Goal: Transaction & Acquisition: Book appointment/travel/reservation

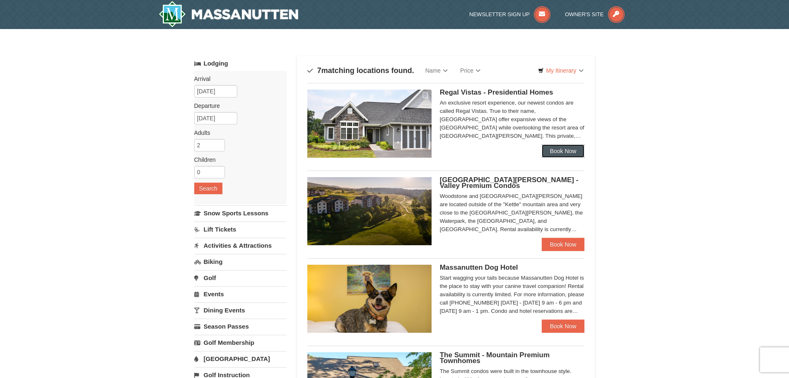
click at [565, 150] on link "Book Now" at bounding box center [563, 150] width 43 height 13
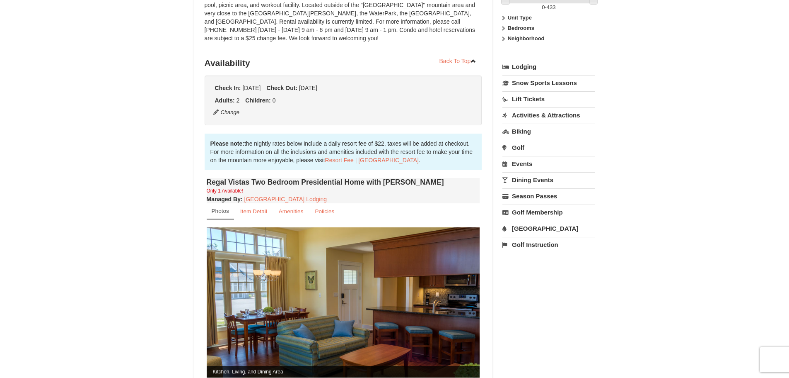
scroll to position [166, 0]
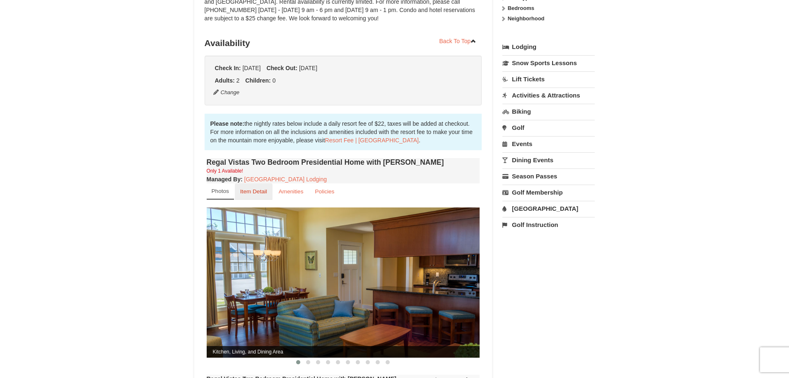
click at [252, 188] on small "Item Detail" at bounding box center [253, 191] width 27 height 6
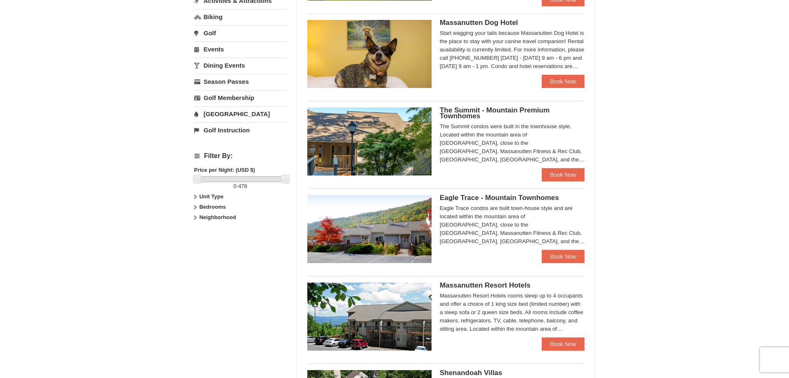
scroll to position [249, 0]
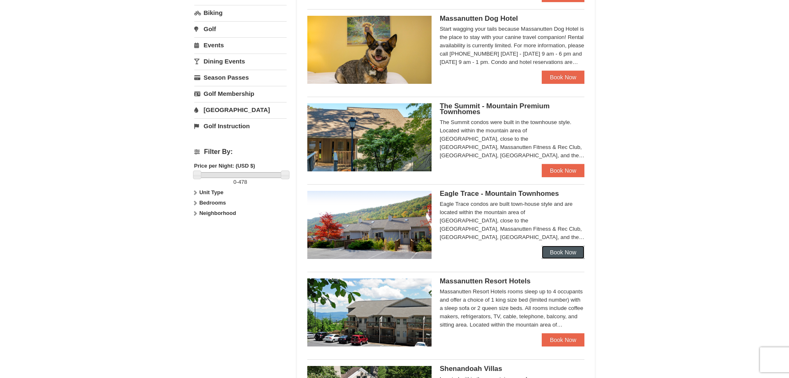
click at [561, 252] on link "Book Now" at bounding box center [563, 251] width 43 height 13
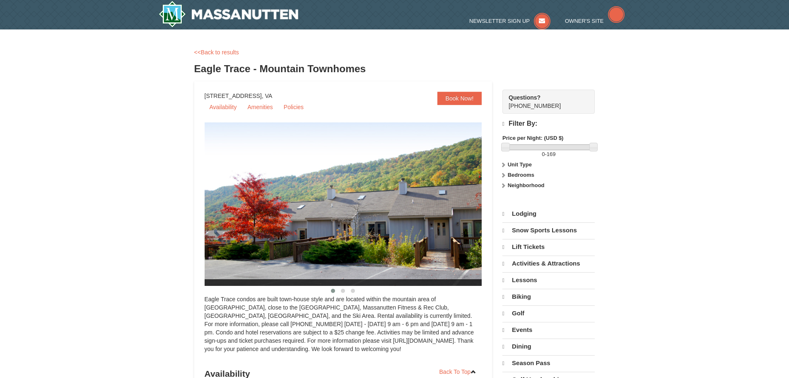
select select "9"
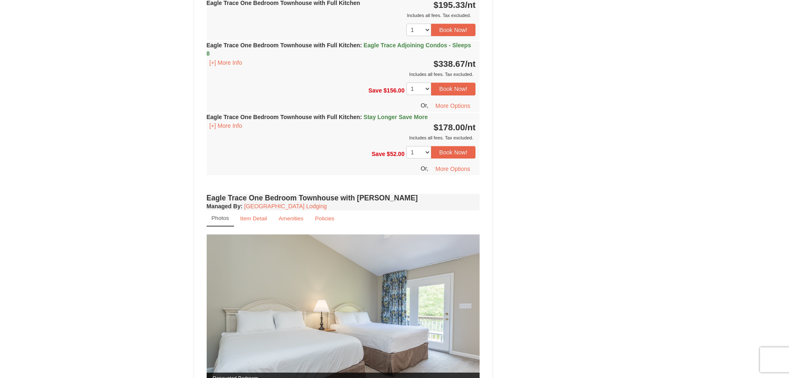
scroll to position [539, 0]
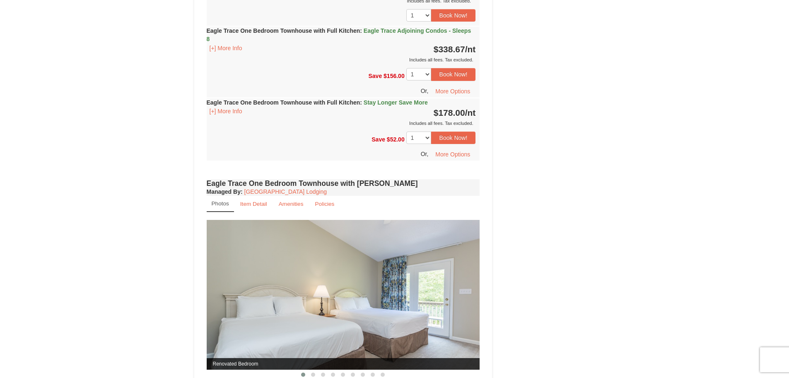
click at [425, 30] on span "Eagle Trace Adjoining Condos - Sleeps 8" at bounding box center [339, 34] width 265 height 15
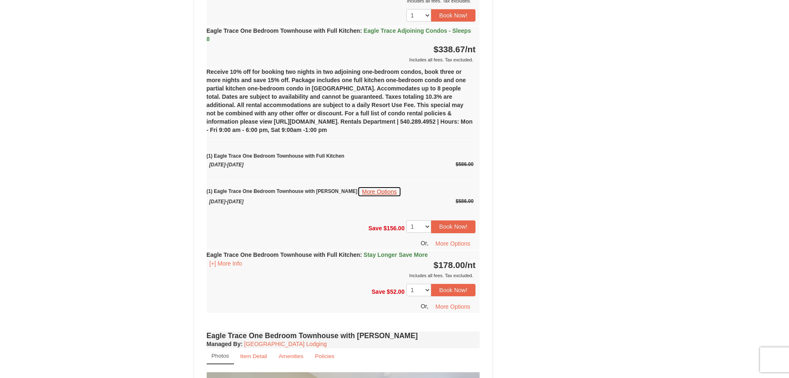
click at [358, 190] on button "More Options" at bounding box center [380, 191] width 44 height 11
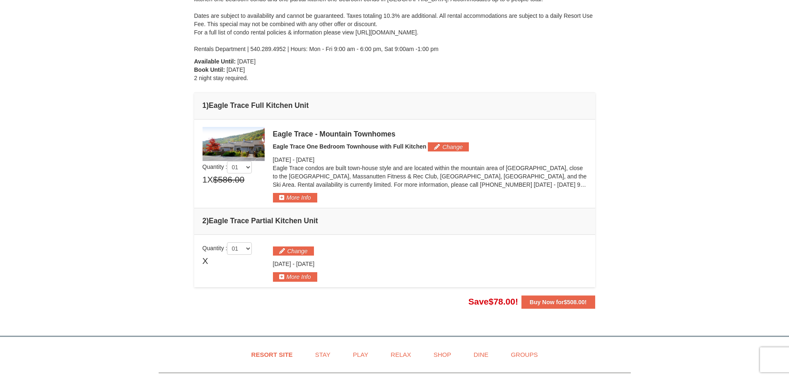
scroll to position [166, 0]
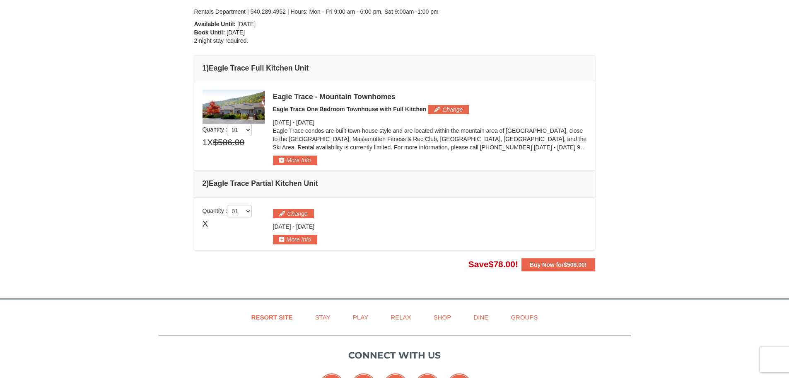
click at [582, 149] on p "Eagle Trace condos are built town-house style and are located within the mounta…" at bounding box center [430, 138] width 314 height 25
click at [304, 162] on button "More Info" at bounding box center [295, 159] width 44 height 9
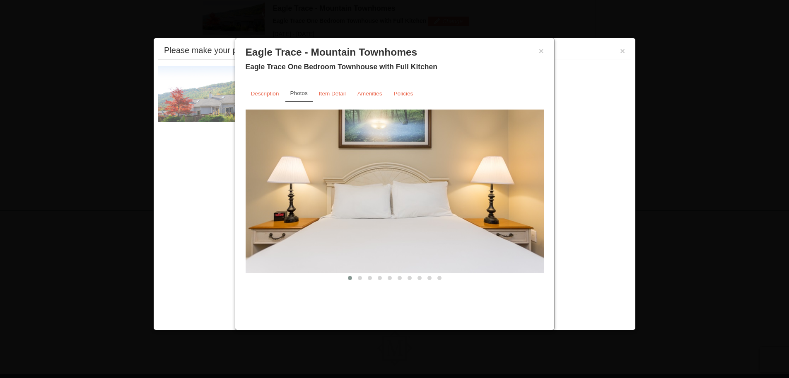
scroll to position [255, 0]
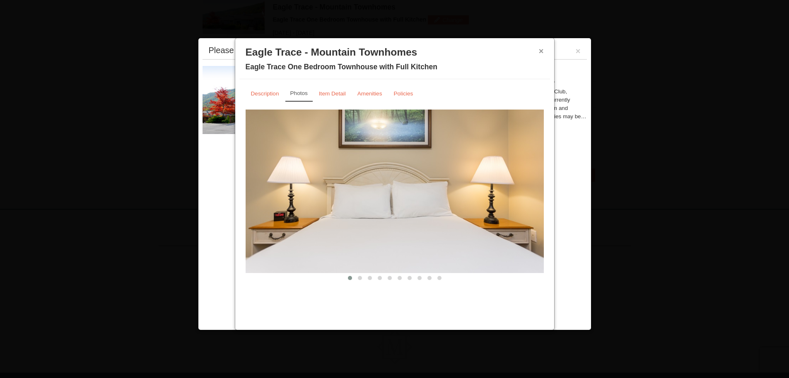
click at [541, 50] on button "×" at bounding box center [541, 51] width 5 height 8
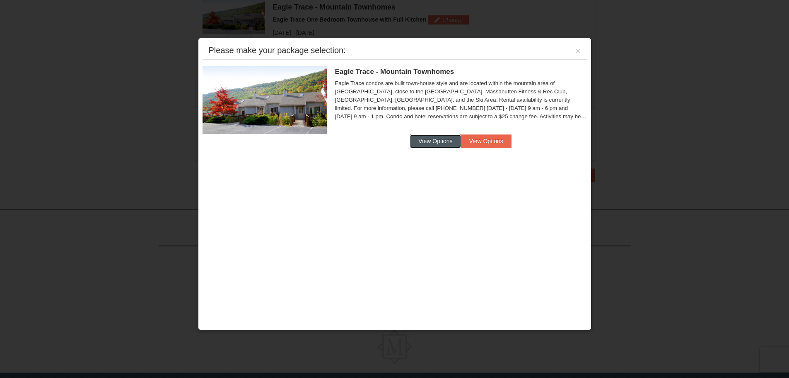
click at [434, 141] on button "View Options" at bounding box center [435, 140] width 51 height 13
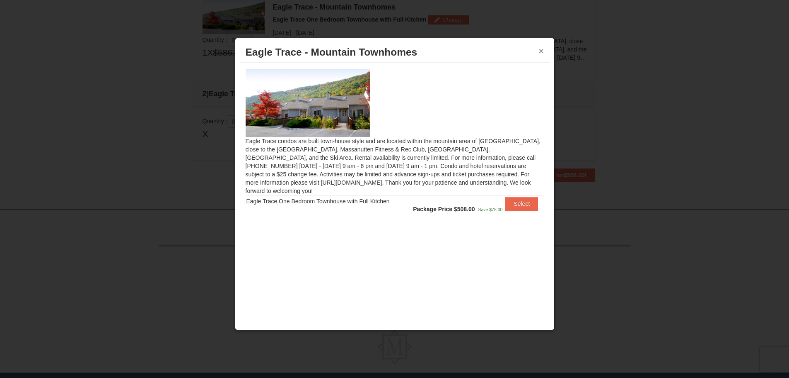
click at [542, 51] on button "×" at bounding box center [541, 51] width 5 height 8
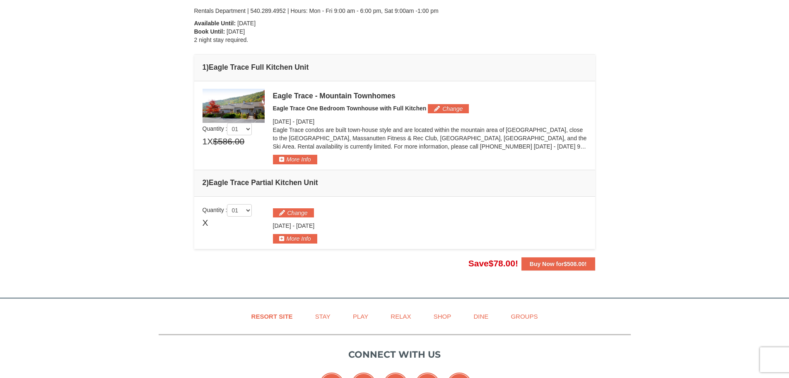
scroll to position [131, 0]
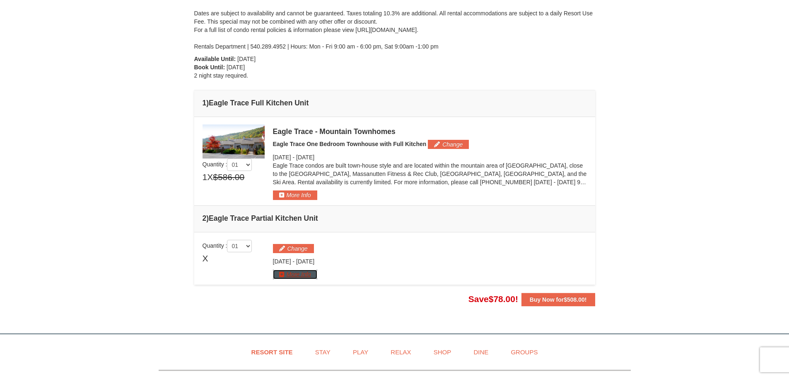
click at [295, 274] on button "More Info" at bounding box center [295, 273] width 44 height 9
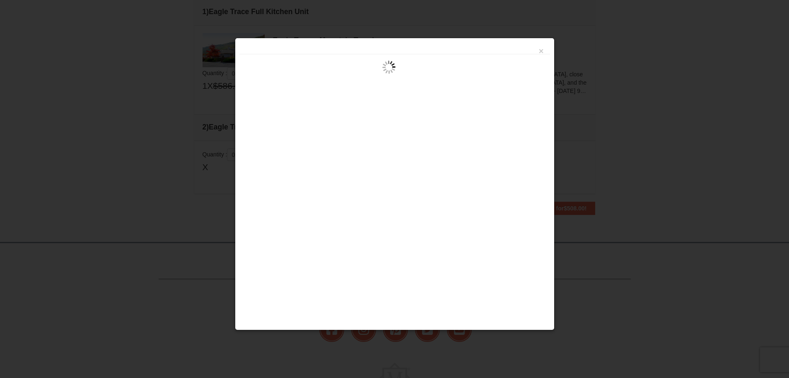
scroll to position [0, 0]
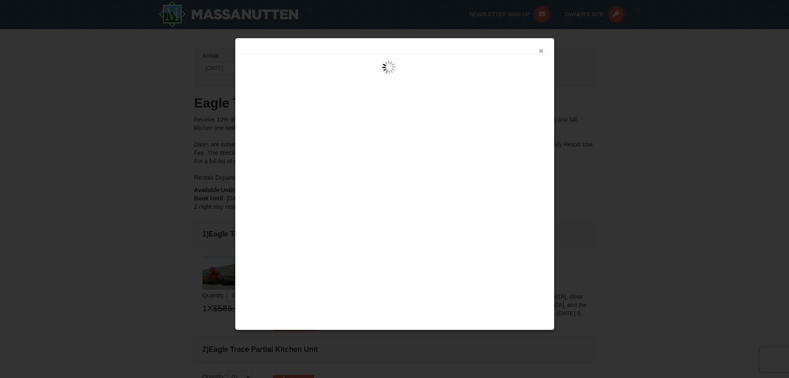
click at [540, 50] on button "×" at bounding box center [541, 51] width 5 height 8
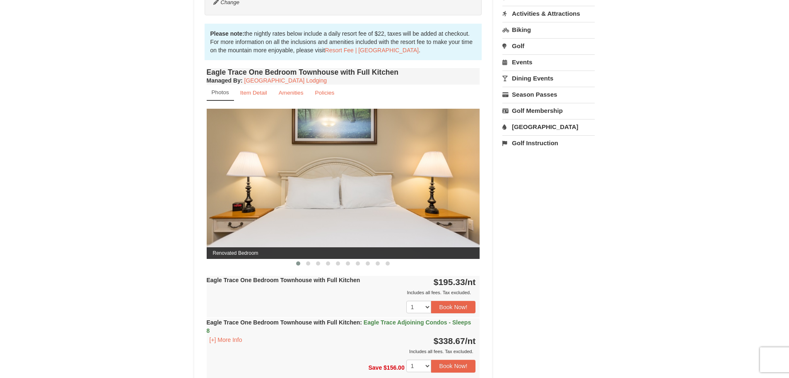
scroll to position [207, 0]
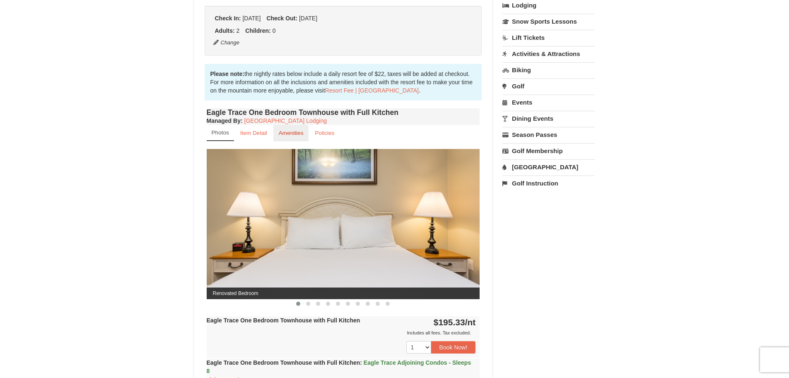
click at [293, 133] on small "Amenities" at bounding box center [291, 133] width 25 height 6
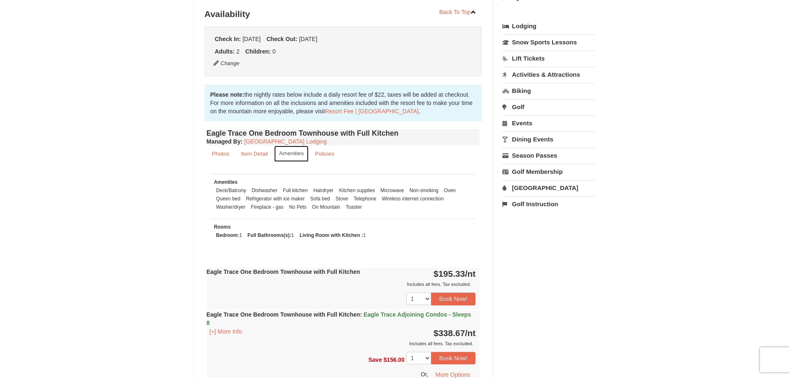
scroll to position [0, 0]
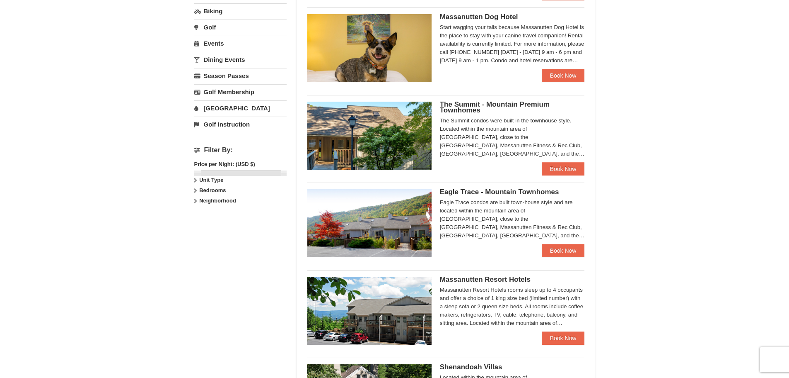
scroll to position [250, 0]
click at [472, 109] on span "The Summit - Mountain Premium Townhomes" at bounding box center [495, 108] width 110 height 14
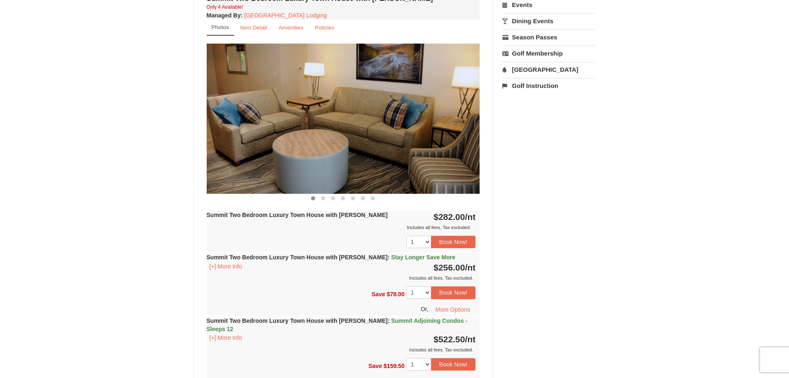
scroll to position [290, 0]
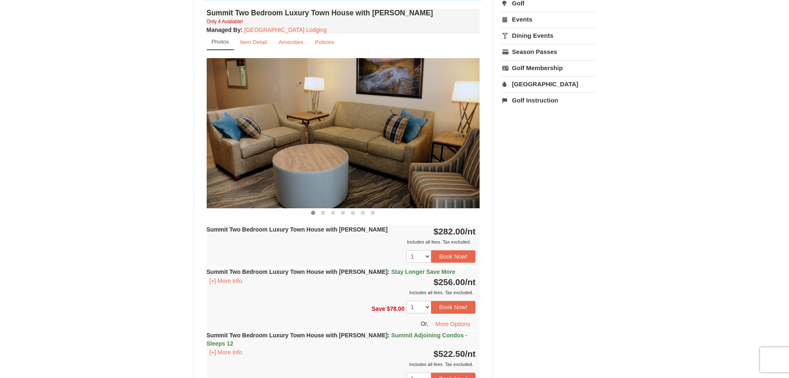
click at [466, 129] on img at bounding box center [343, 133] width 273 height 150
click at [324, 211] on span at bounding box center [323, 213] width 4 height 4
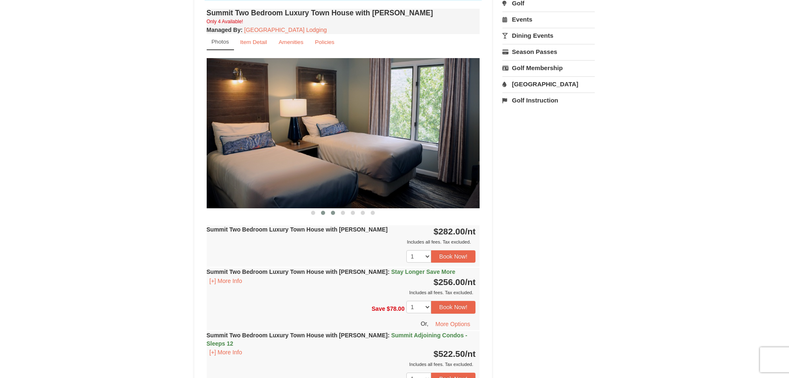
click at [334, 212] on span at bounding box center [333, 213] width 4 height 4
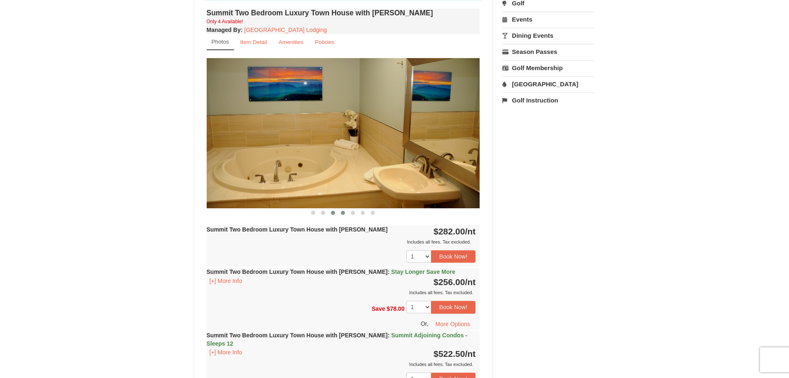
click at [343, 213] on span at bounding box center [343, 213] width 4 height 4
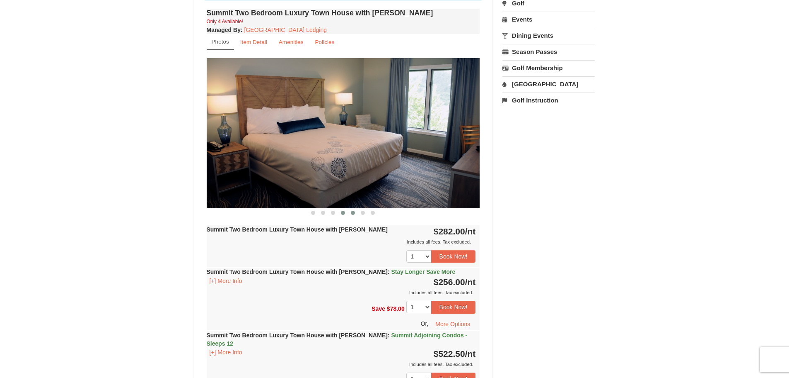
click at [353, 212] on span at bounding box center [353, 213] width 4 height 4
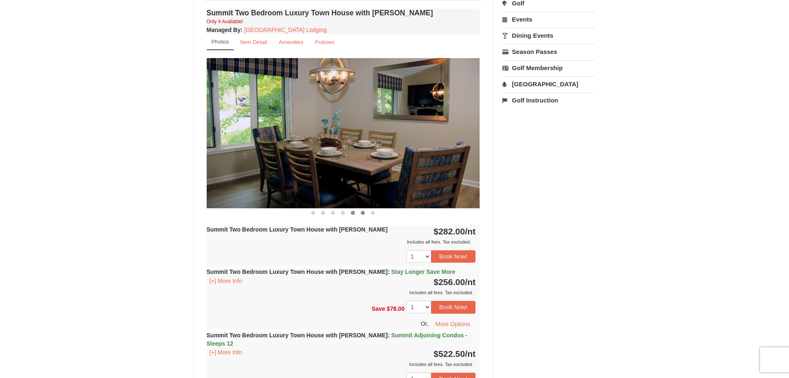
click at [363, 213] on span at bounding box center [363, 213] width 4 height 4
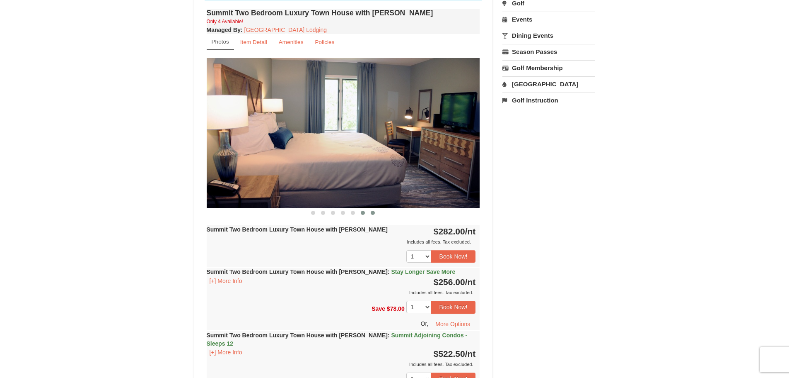
click at [373, 211] on span at bounding box center [373, 213] width 4 height 4
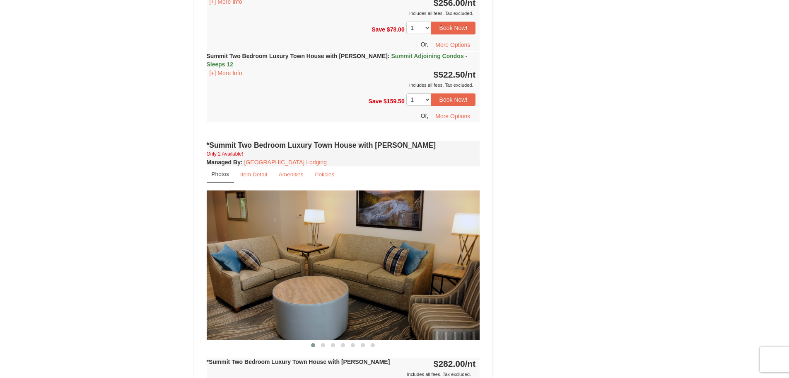
scroll to position [580, 0]
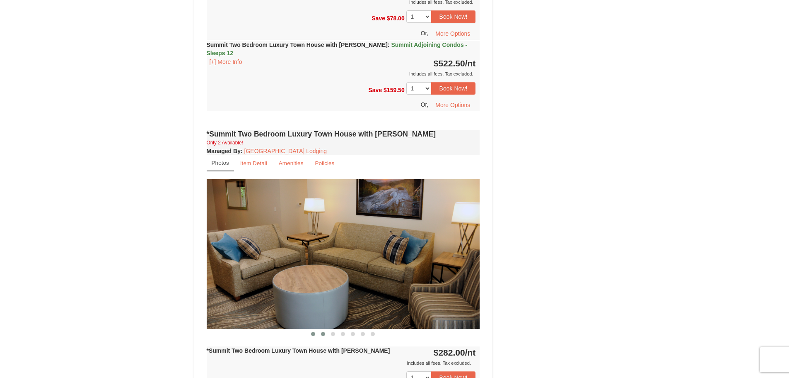
click at [323, 332] on span at bounding box center [323, 334] width 4 height 4
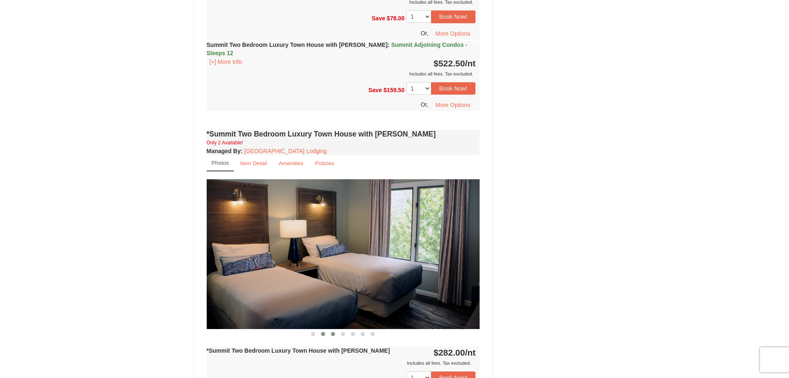
click at [334, 332] on span at bounding box center [333, 334] width 4 height 4
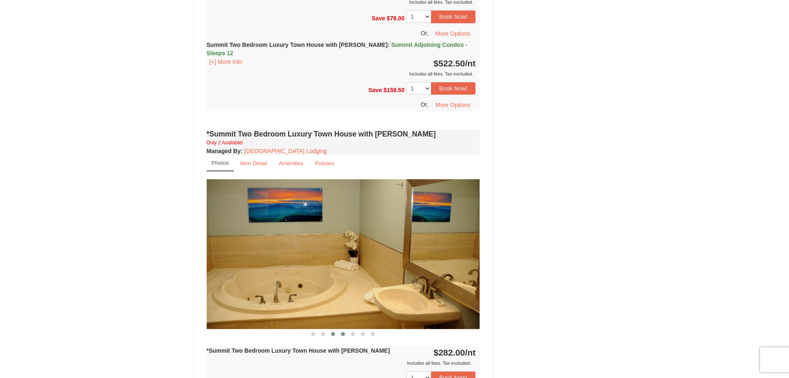
click at [342, 332] on span at bounding box center [343, 334] width 4 height 4
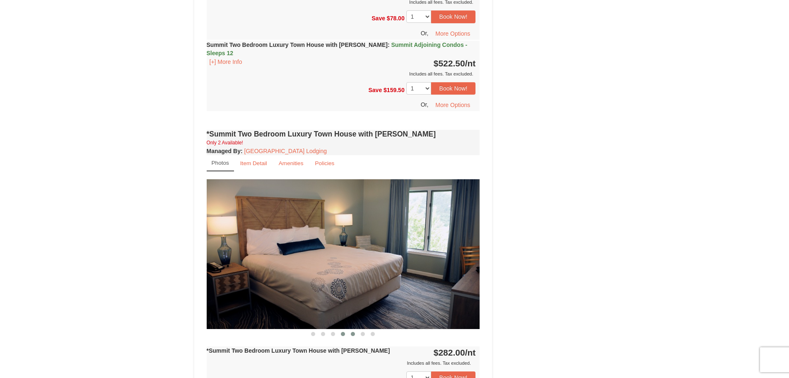
click at [353, 332] on span at bounding box center [353, 334] width 4 height 4
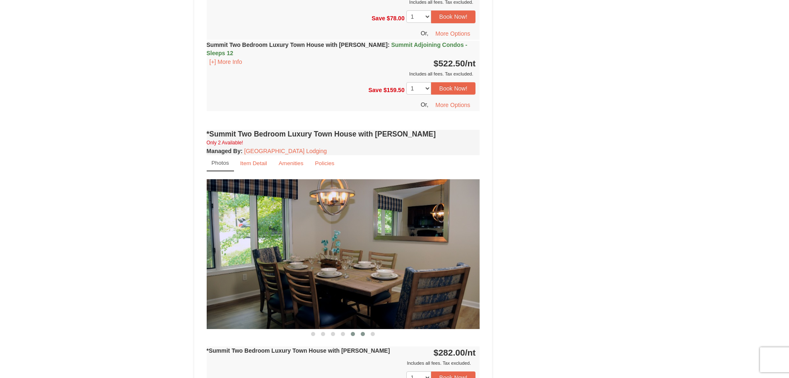
click at [364, 332] on span at bounding box center [363, 334] width 4 height 4
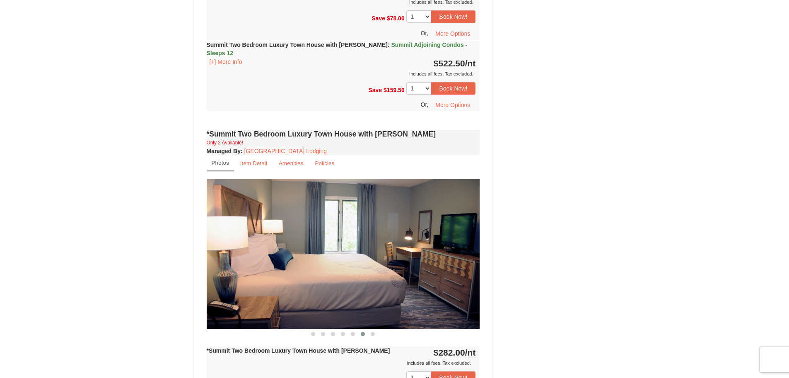
drag, startPoint x: 373, startPoint y: 325, endPoint x: 384, endPoint y: 319, distance: 13.0
click at [373, 332] on span at bounding box center [373, 334] width 4 height 4
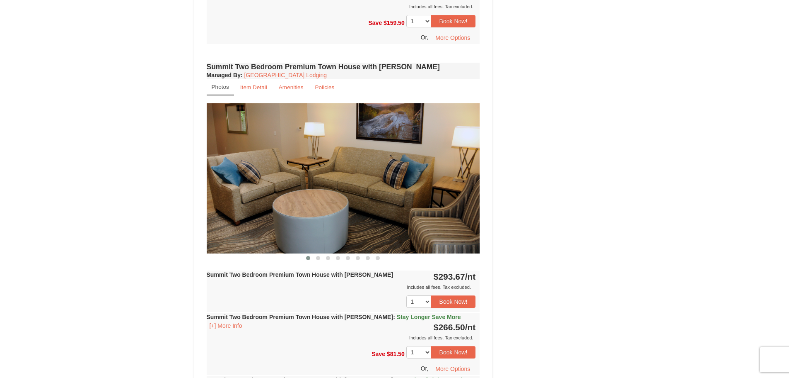
scroll to position [1450, 0]
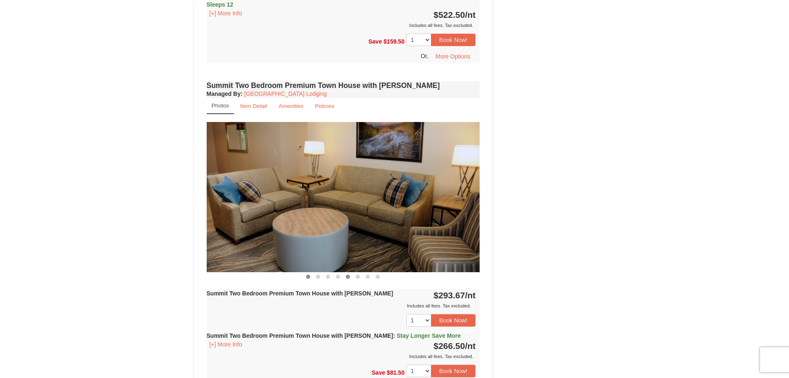
click at [348, 274] on span at bounding box center [348, 276] width 4 height 4
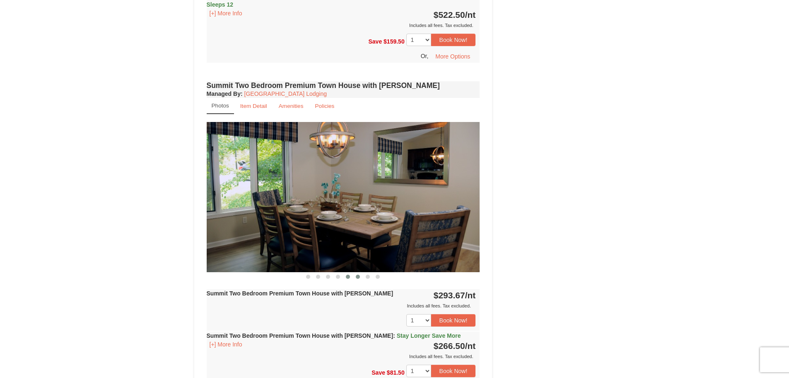
click at [358, 274] on span at bounding box center [358, 276] width 4 height 4
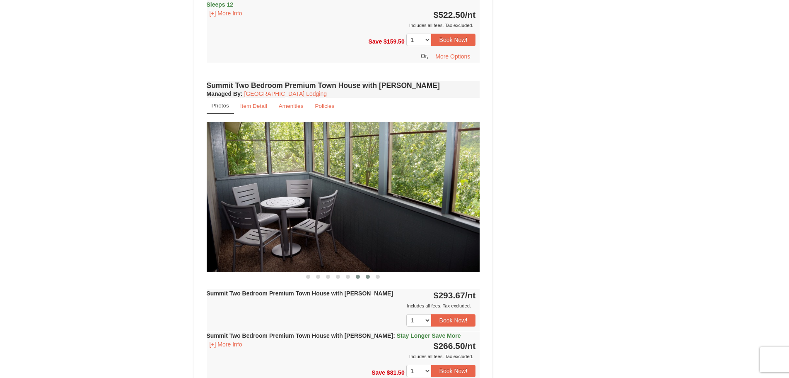
click at [368, 274] on span at bounding box center [368, 276] width 4 height 4
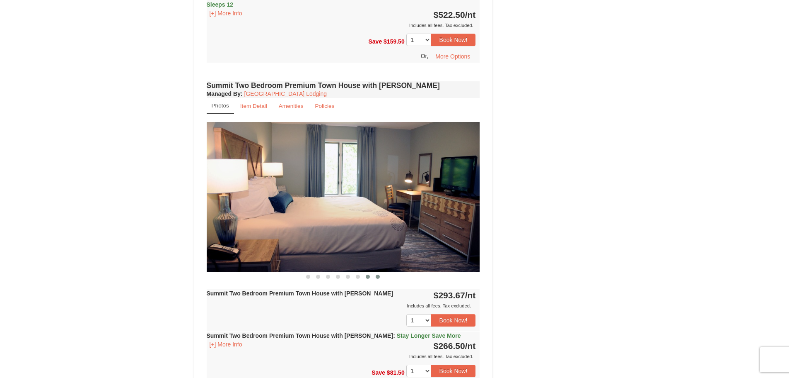
click at [378, 274] on span at bounding box center [378, 276] width 4 height 4
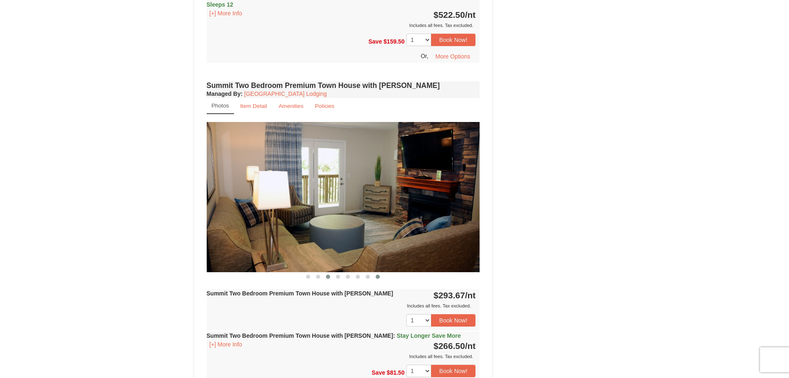
click at [329, 274] on span at bounding box center [328, 276] width 4 height 4
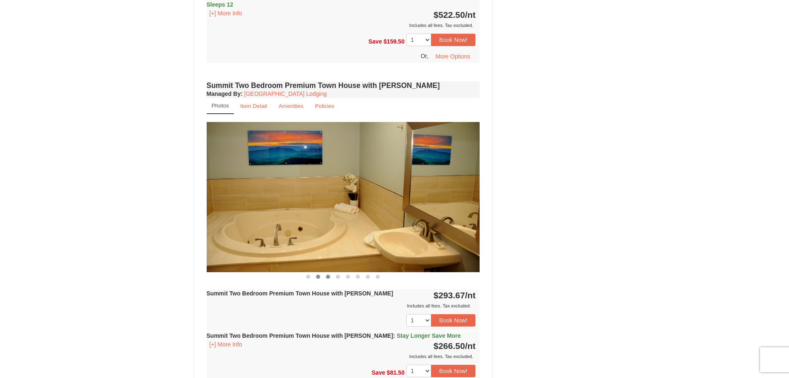
click at [319, 274] on span at bounding box center [318, 276] width 4 height 4
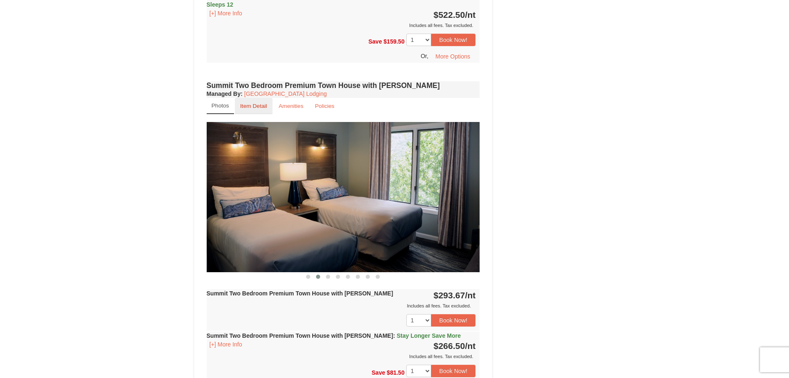
click at [260, 103] on small "Item Detail" at bounding box center [253, 106] width 27 height 6
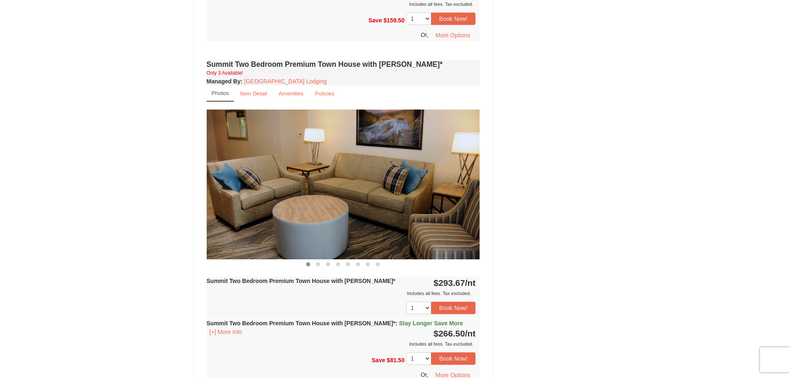
scroll to position [1782, 0]
click at [263, 90] on small "Item Detail" at bounding box center [253, 93] width 27 height 6
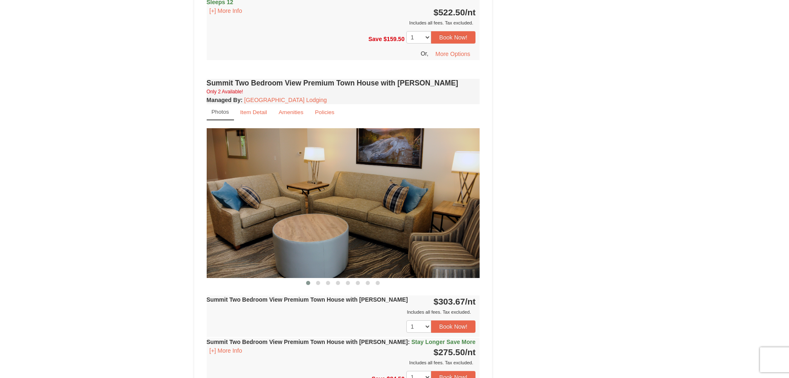
scroll to position [2113, 0]
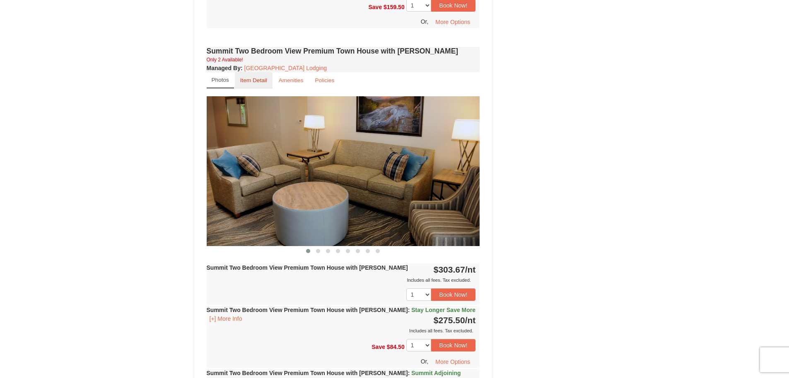
click at [263, 77] on small "Item Detail" at bounding box center [253, 80] width 27 height 6
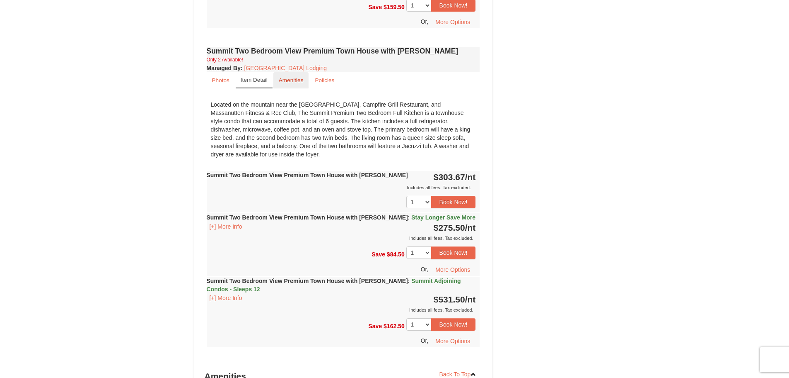
click at [293, 77] on small "Amenities" at bounding box center [291, 80] width 25 height 6
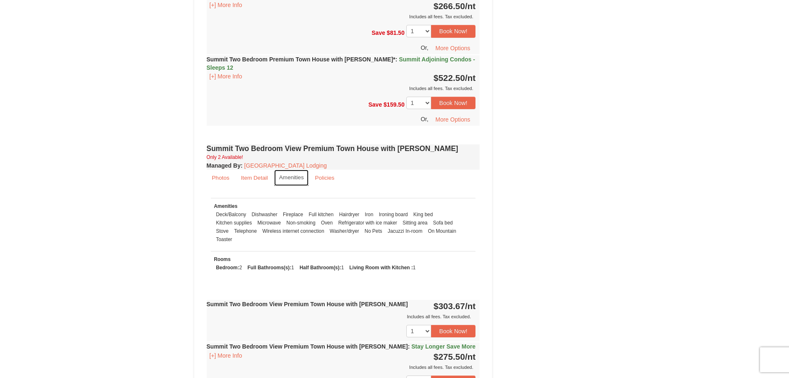
scroll to position [2031, 0]
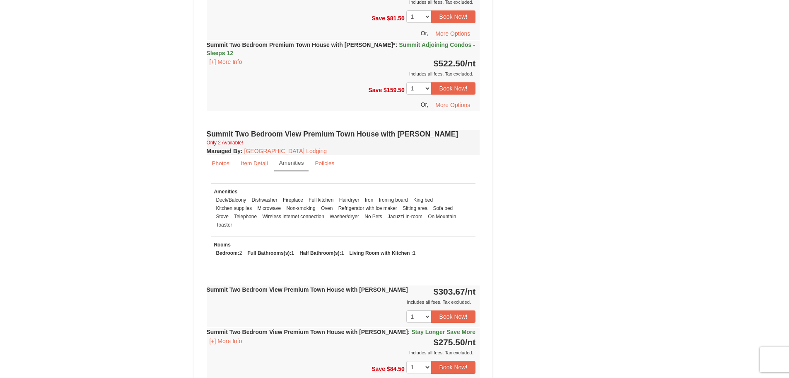
click at [416, 328] on span "Stay Longer Save More" at bounding box center [443, 331] width 64 height 7
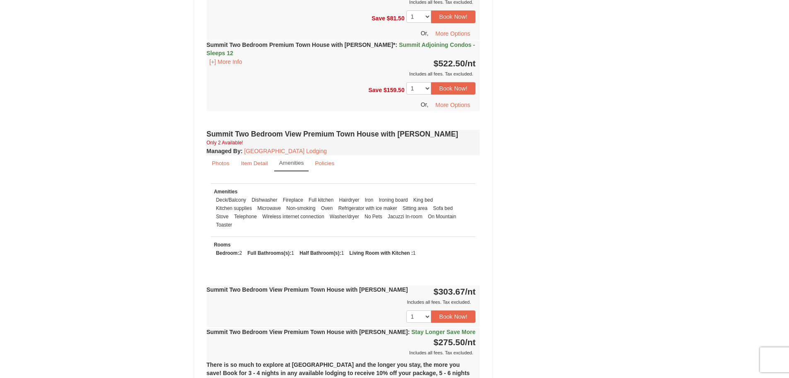
click at [416, 328] on span "Stay Longer Save More" at bounding box center [443, 331] width 64 height 7
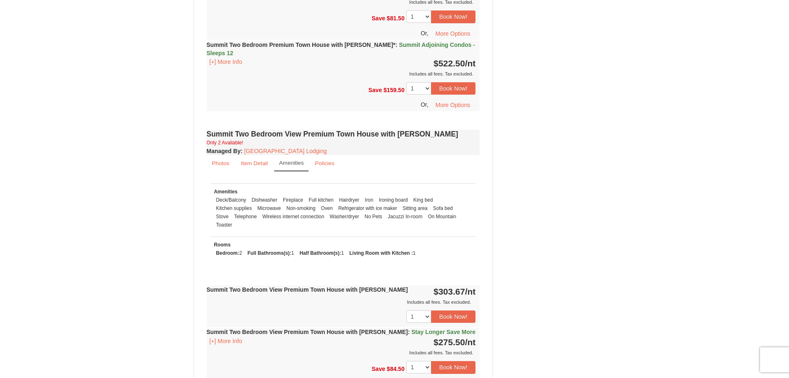
click at [416, 328] on span "Stay Longer Save More" at bounding box center [443, 331] width 64 height 7
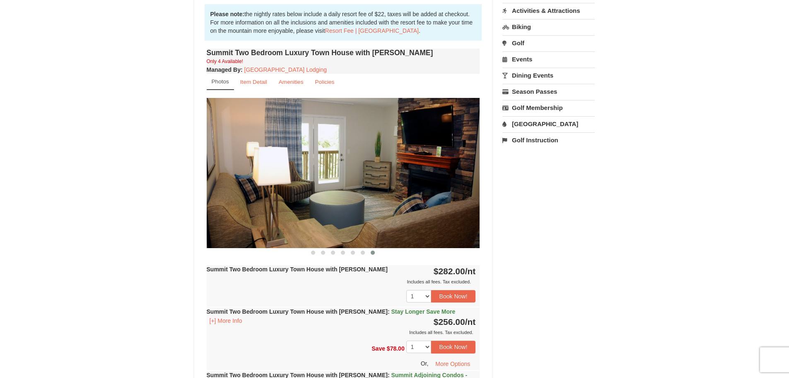
scroll to position [249, 0]
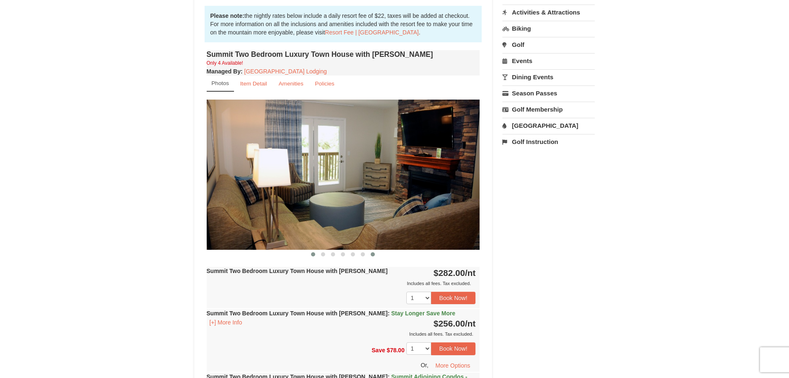
click at [313, 254] on span at bounding box center [313, 254] width 4 height 4
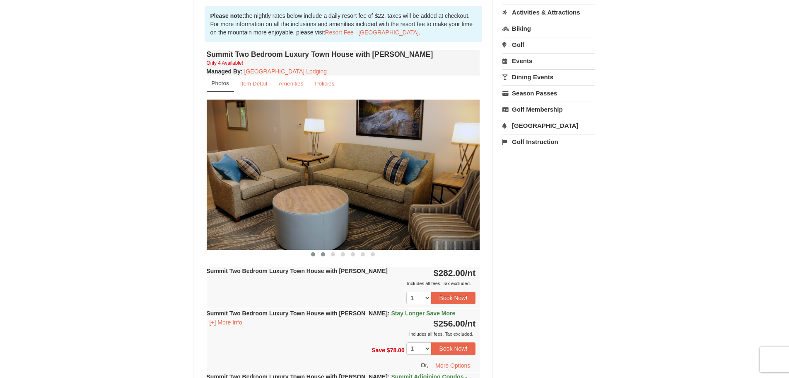
click at [322, 254] on span at bounding box center [323, 254] width 4 height 4
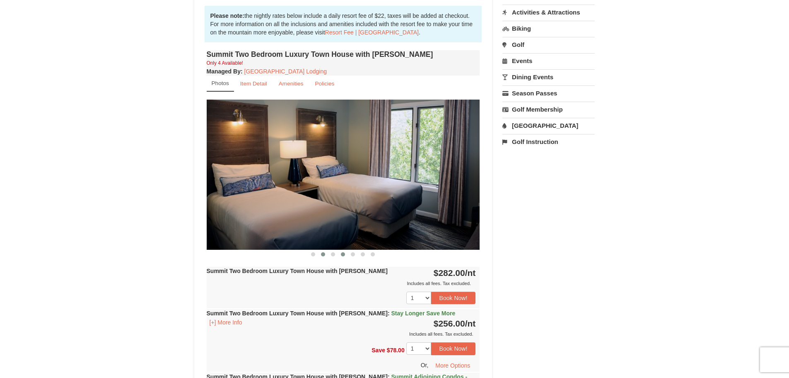
drag, startPoint x: 334, startPoint y: 254, endPoint x: 341, endPoint y: 256, distance: 8.1
click at [335, 255] on button at bounding box center [333, 254] width 10 height 8
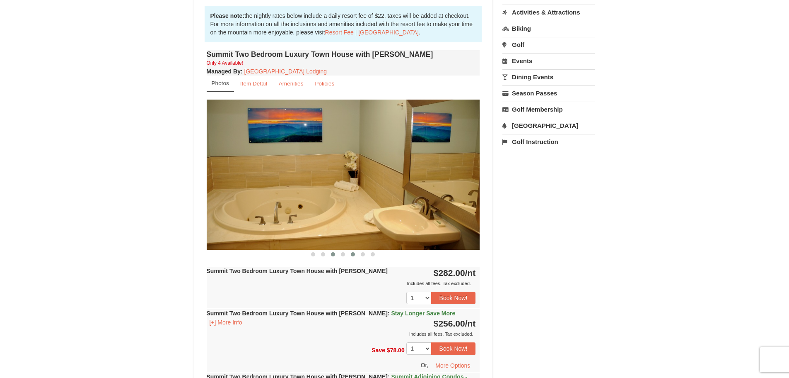
drag, startPoint x: 342, startPoint y: 254, endPoint x: 349, endPoint y: 254, distance: 6.6
click at [342, 254] on span at bounding box center [343, 254] width 4 height 4
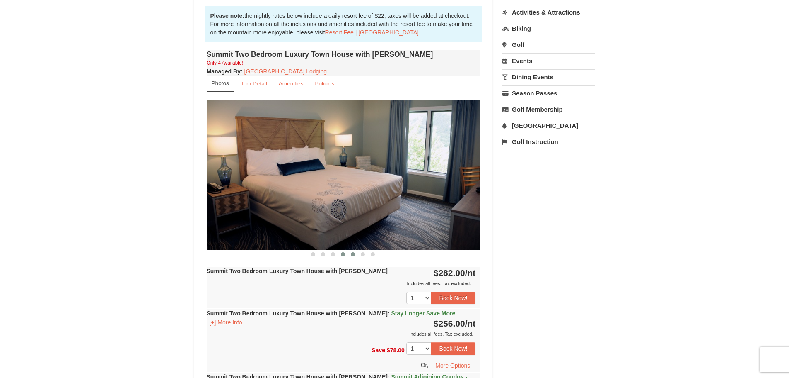
click at [353, 254] on span at bounding box center [353, 254] width 4 height 4
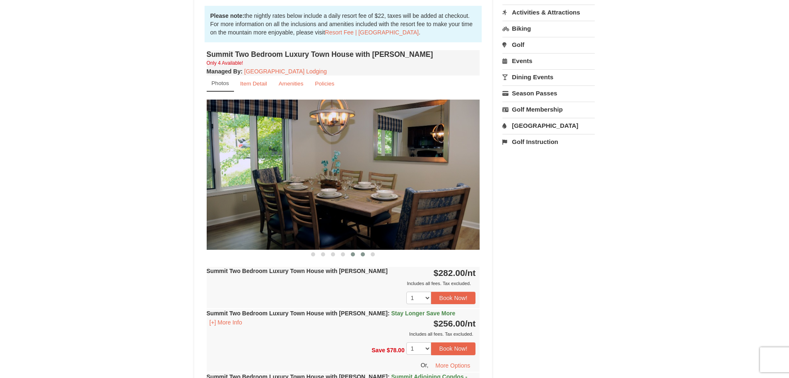
click at [363, 254] on span at bounding box center [363, 254] width 4 height 4
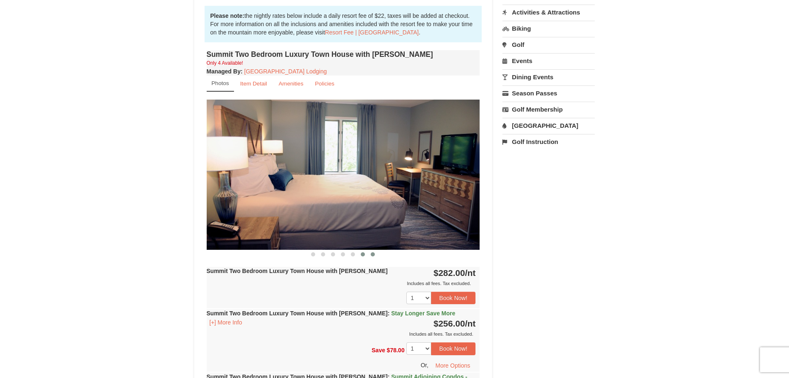
click at [373, 254] on span at bounding box center [373, 254] width 4 height 4
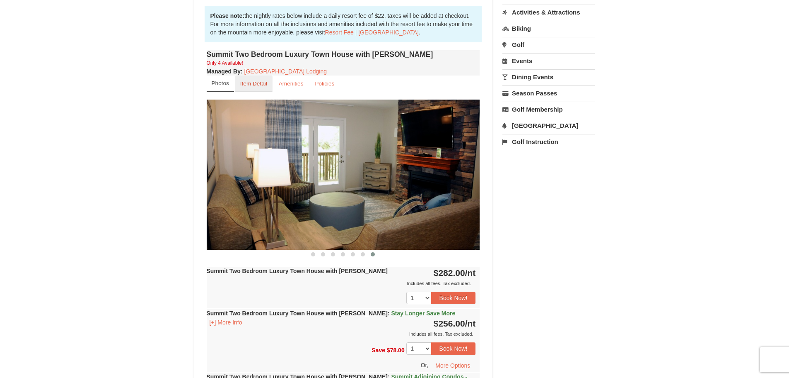
click at [252, 84] on small "Item Detail" at bounding box center [253, 83] width 27 height 6
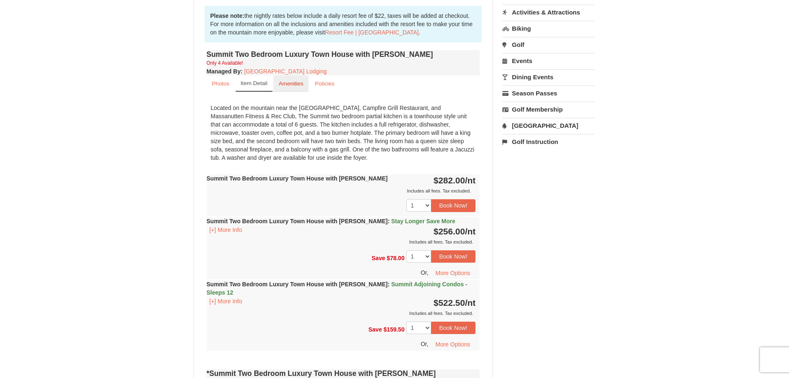
click at [290, 84] on small "Amenities" at bounding box center [291, 83] width 25 height 6
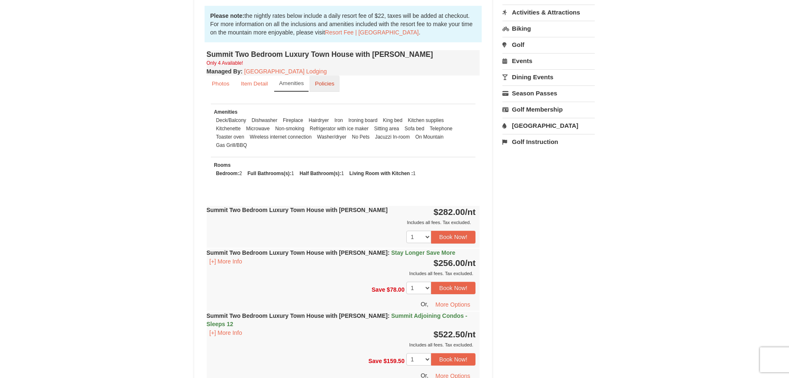
click at [327, 83] on small "Policies" at bounding box center [324, 83] width 19 height 6
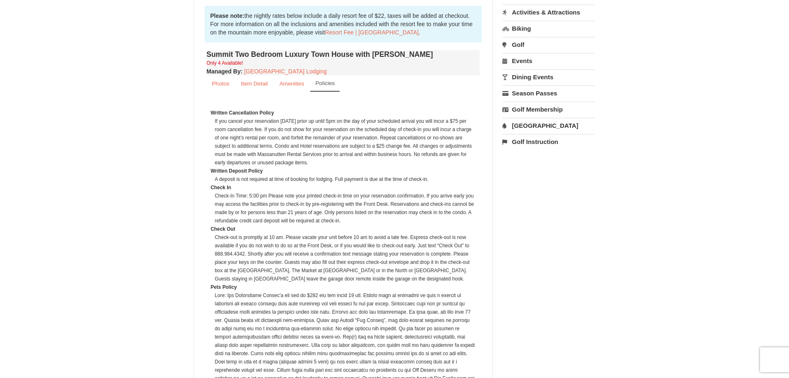
click at [419, 130] on dd "If you cancel your reservation [DATE] prior up until 5pm on the day of your sch…" at bounding box center [345, 142] width 261 height 50
click at [220, 84] on small "Photos" at bounding box center [220, 83] width 17 height 6
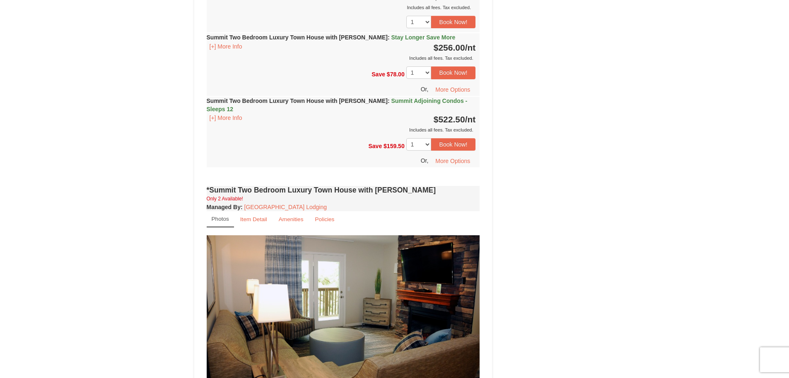
scroll to position [539, 0]
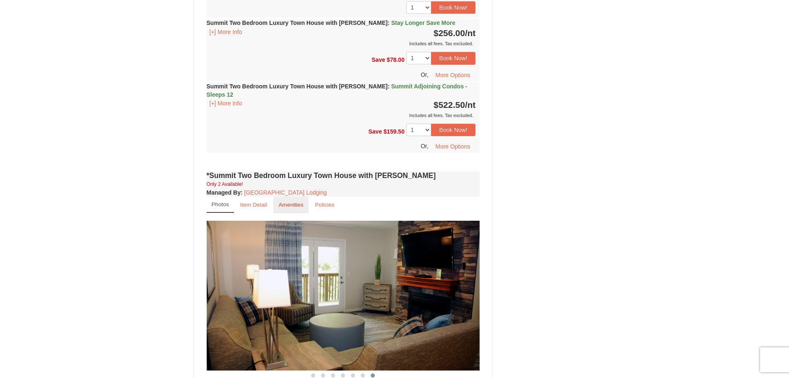
click at [296, 201] on small "Amenities" at bounding box center [291, 204] width 25 height 6
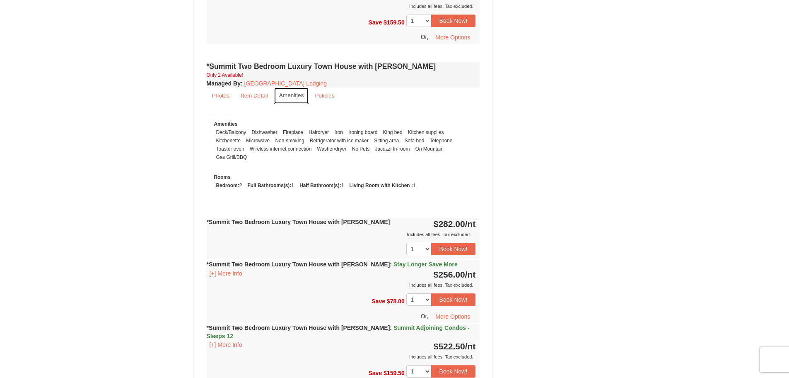
scroll to position [663, 0]
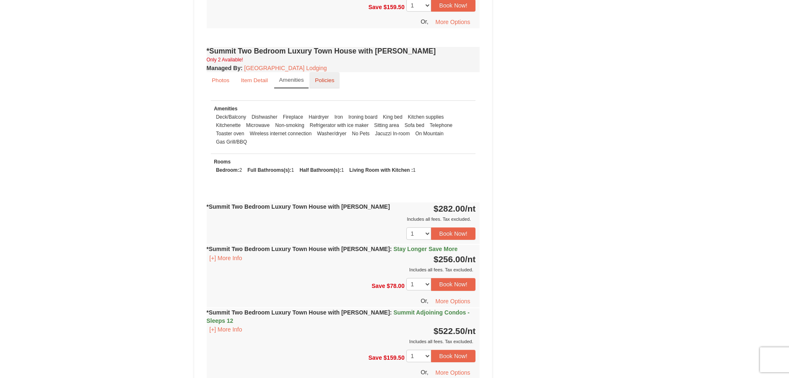
click at [324, 77] on small "Policies" at bounding box center [324, 80] width 19 height 6
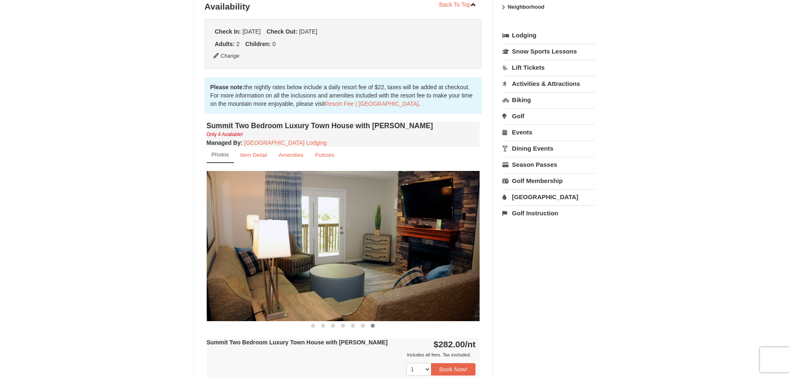
scroll to position [166, 0]
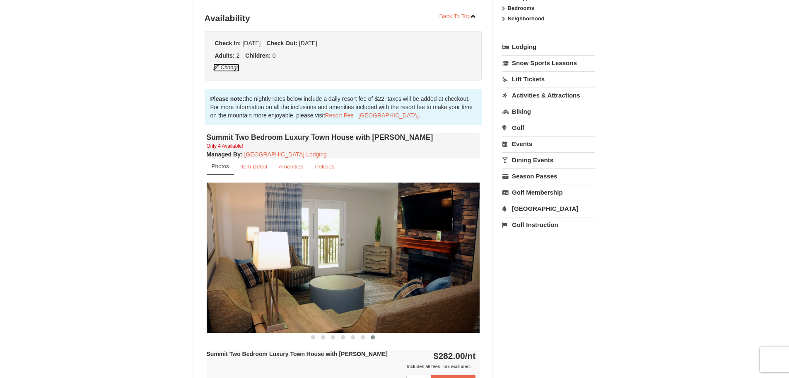
click at [230, 68] on button "Change" at bounding box center [226, 67] width 27 height 9
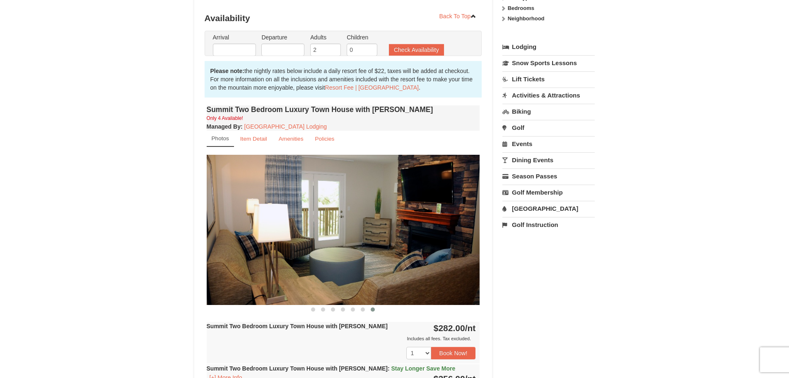
type input "[DATE]"
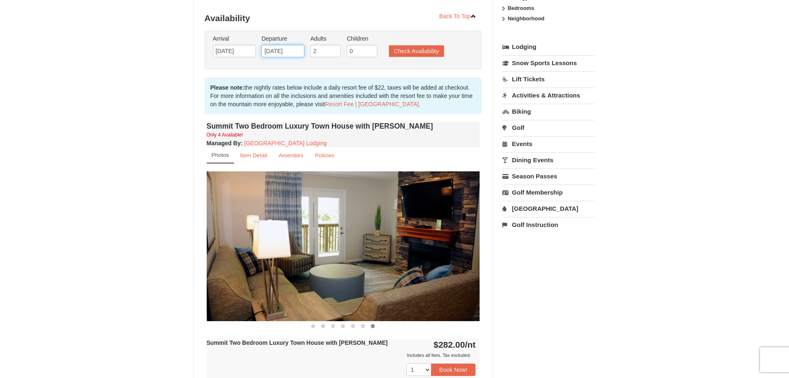
click at [273, 49] on input "[DATE]" at bounding box center [282, 51] width 43 height 12
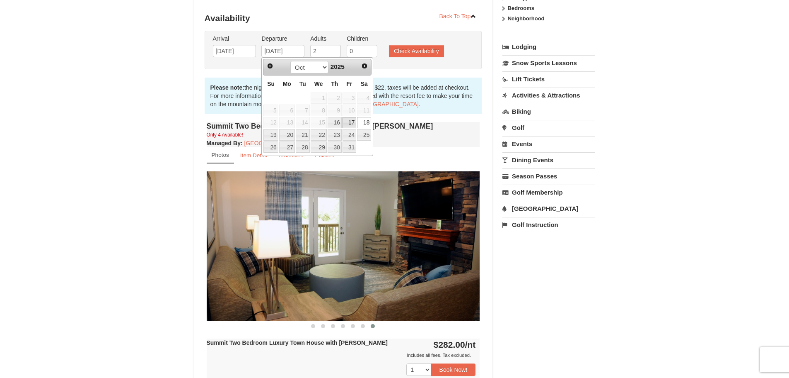
click at [352, 121] on link "17" at bounding box center [350, 123] width 14 height 12
type input "10/17/2025"
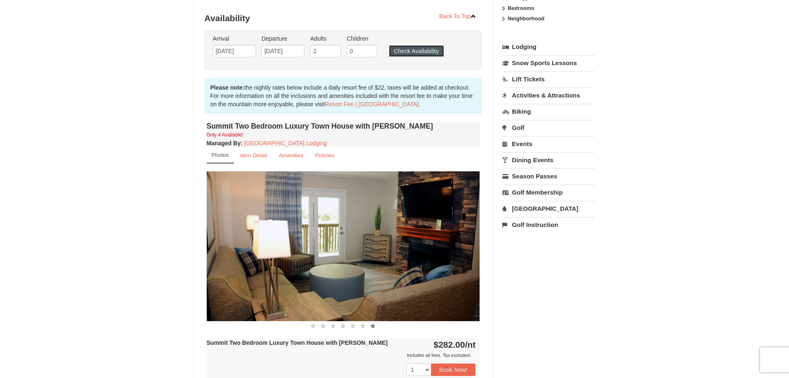
click at [408, 48] on button "Check Availability" at bounding box center [416, 51] width 55 height 12
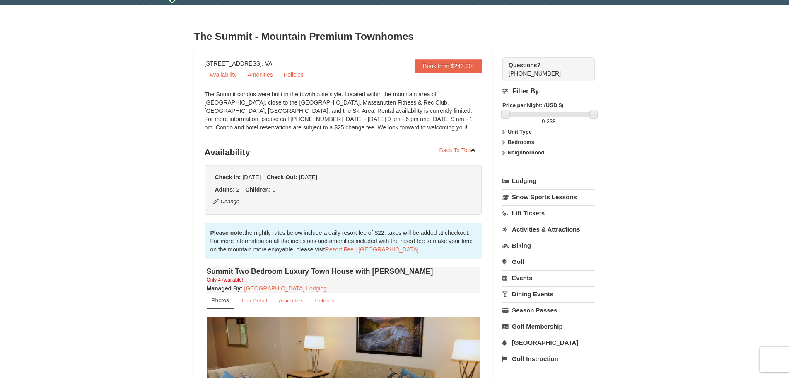
scroll to position [2, 0]
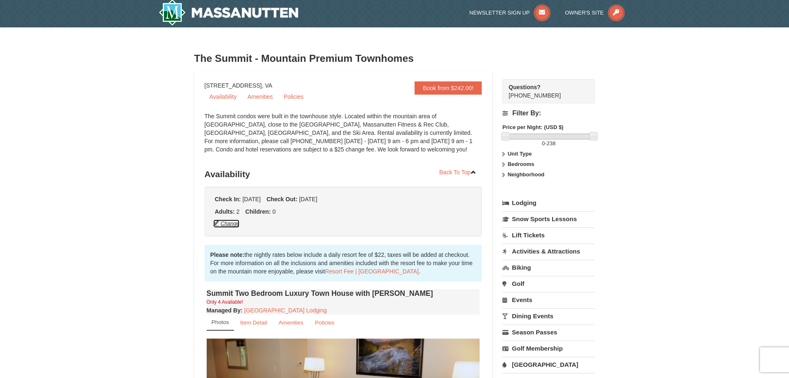
click at [228, 225] on button "Change" at bounding box center [226, 223] width 27 height 9
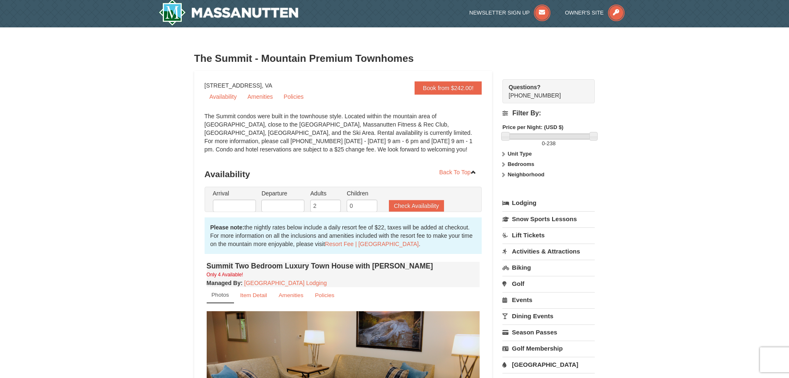
type input "[DATE]"
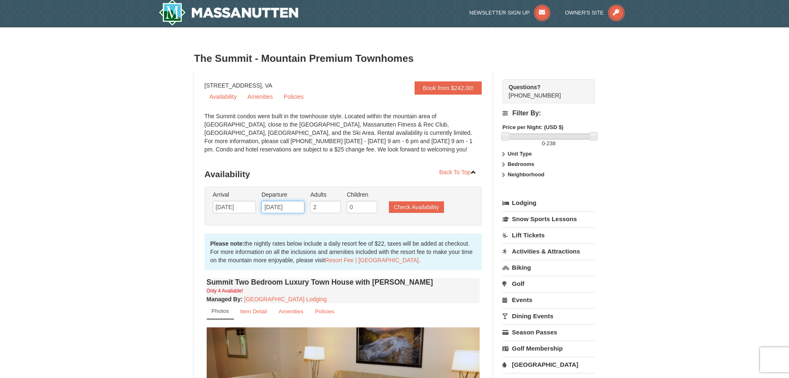
click at [284, 204] on input "[DATE]" at bounding box center [282, 207] width 43 height 12
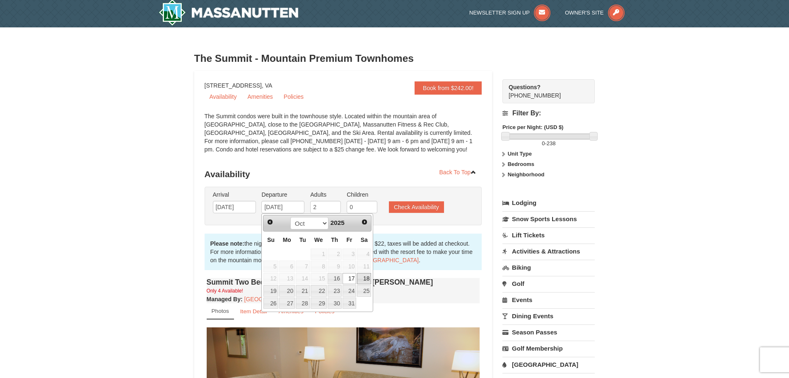
click at [367, 276] on link "18" at bounding box center [364, 279] width 14 height 12
type input "[DATE]"
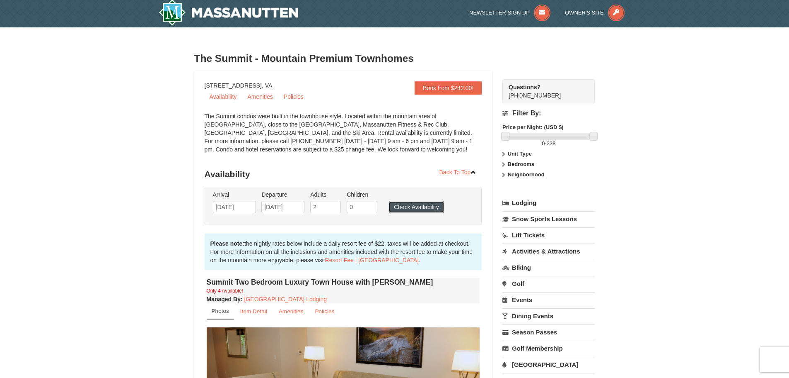
click at [421, 207] on button "Check Availability" at bounding box center [416, 207] width 55 height 12
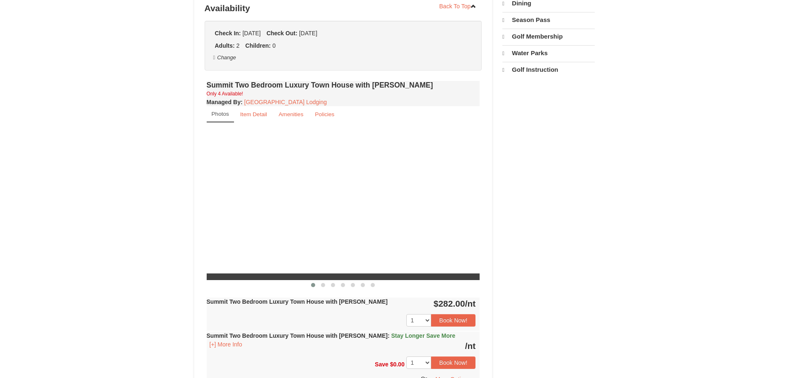
select select "9"
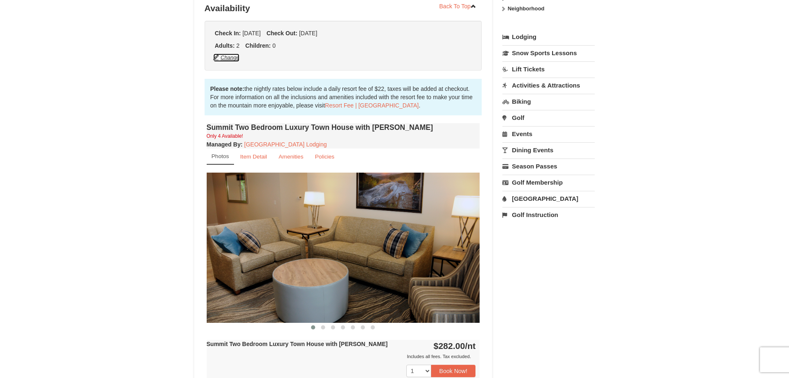
click at [232, 56] on button "Change" at bounding box center [226, 57] width 27 height 9
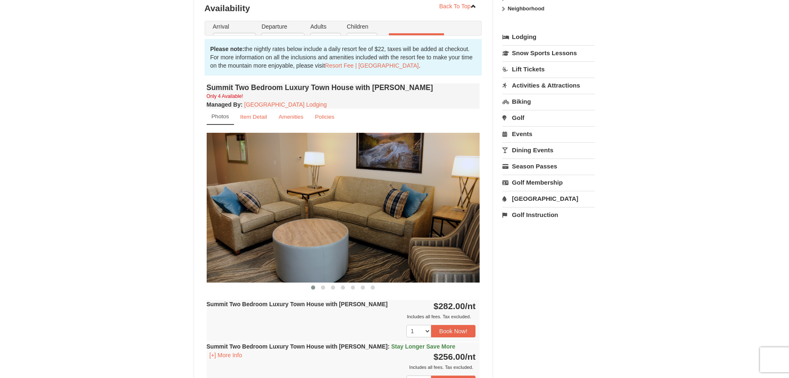
type input "[DATE]"
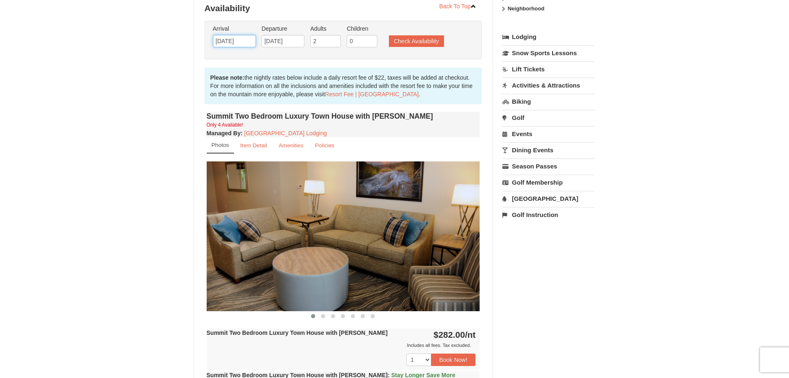
click at [235, 44] on input "[DATE]" at bounding box center [234, 41] width 43 height 12
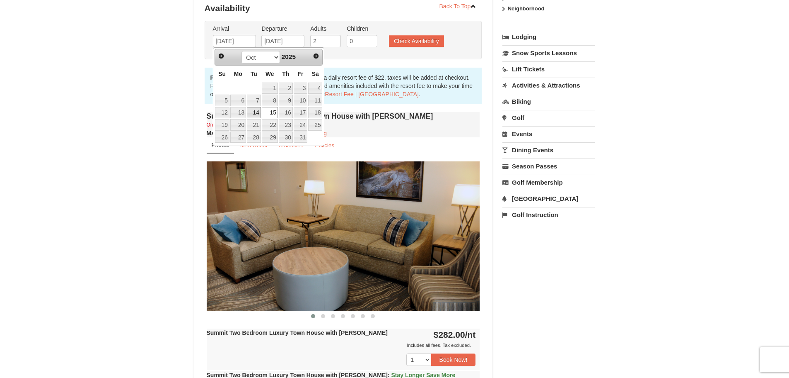
click at [253, 110] on link "14" at bounding box center [254, 113] width 14 height 12
type input "10/14/2025"
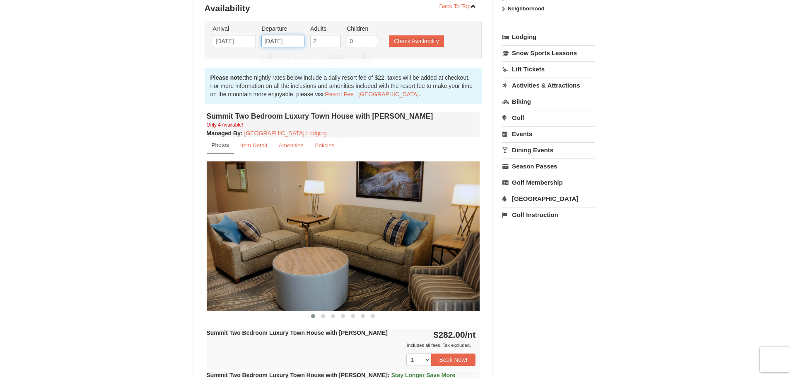
click at [282, 42] on input "[DATE]" at bounding box center [282, 41] width 43 height 12
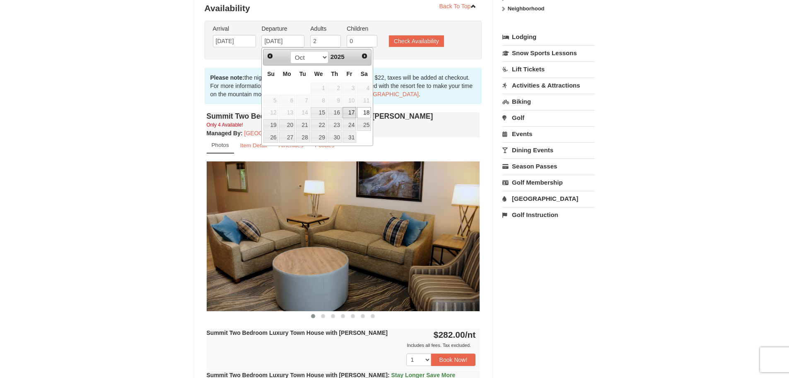
click at [353, 112] on link "17" at bounding box center [350, 113] width 14 height 12
type input "10/17/2025"
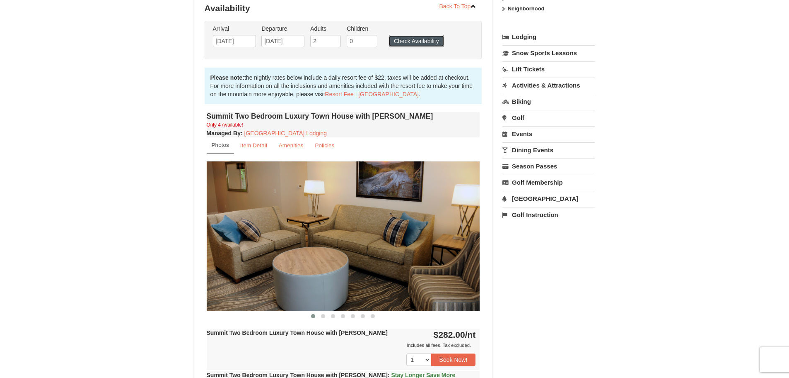
click at [411, 40] on button "Check Availability" at bounding box center [416, 41] width 55 height 12
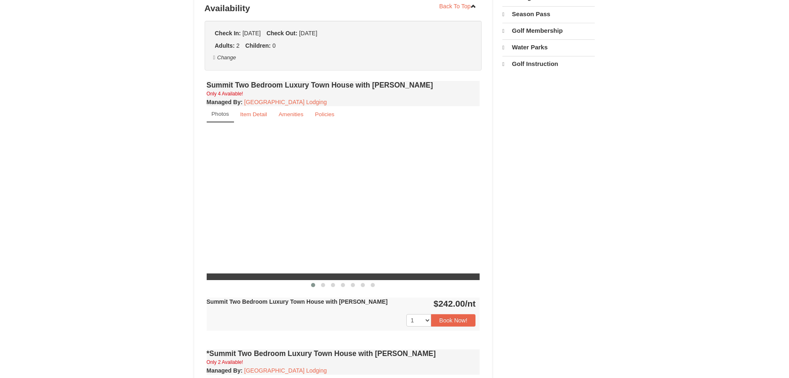
select select "9"
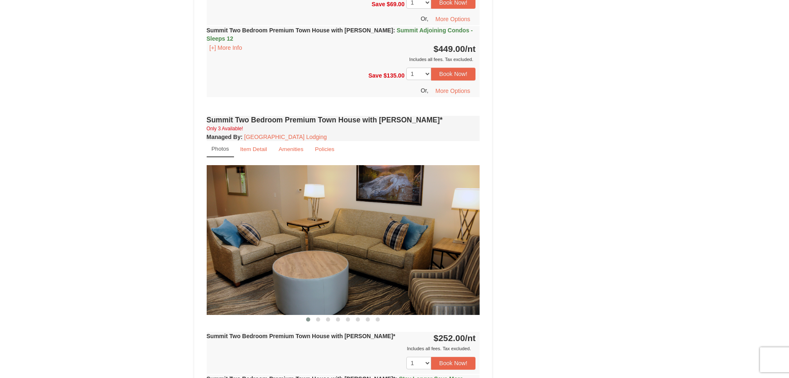
scroll to position [1825, 0]
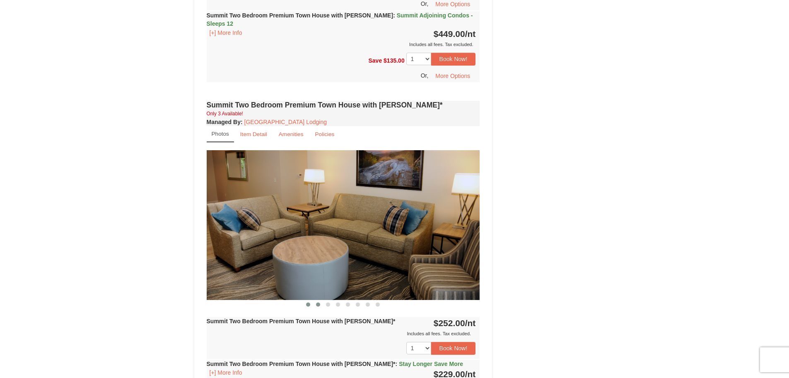
click at [317, 302] on span at bounding box center [318, 304] width 4 height 4
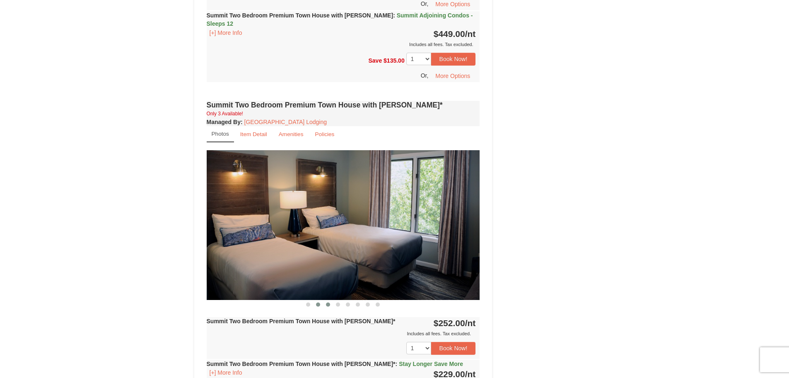
click at [327, 302] on span at bounding box center [328, 304] width 4 height 4
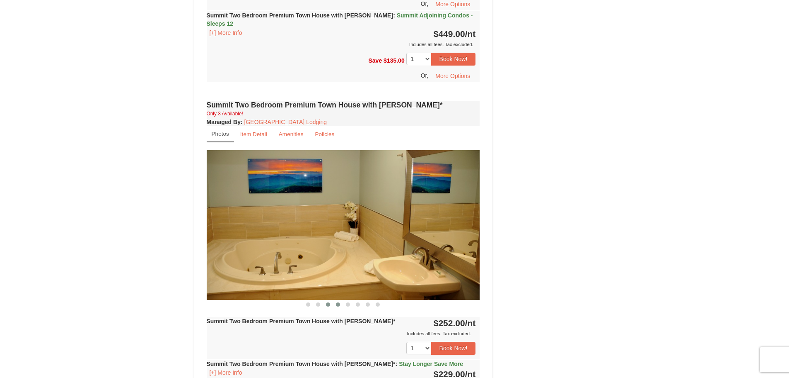
click at [340, 302] on span at bounding box center [338, 304] width 4 height 4
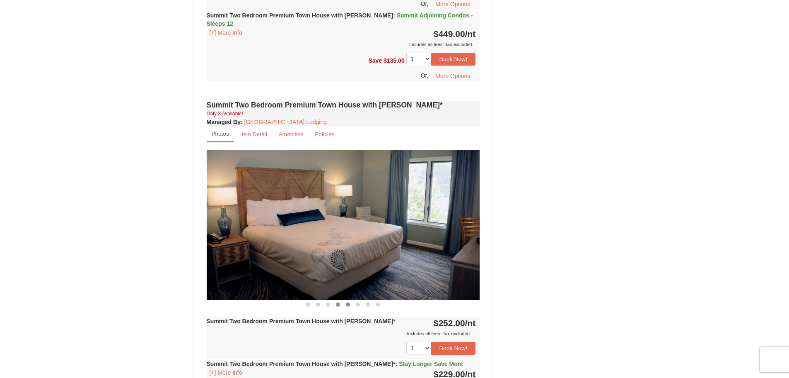
click at [350, 302] on span at bounding box center [348, 304] width 4 height 4
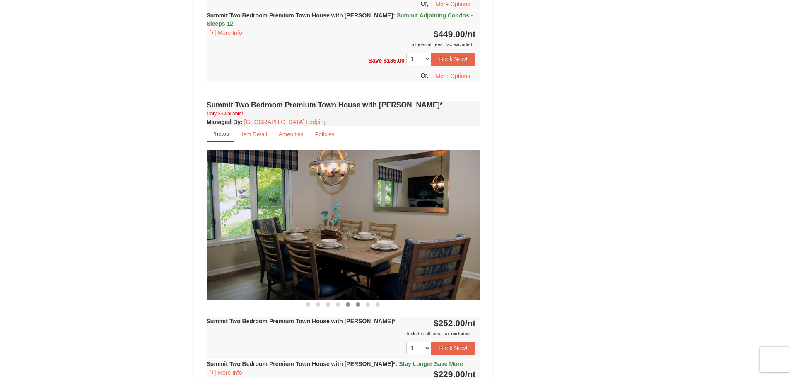
click at [357, 302] on span at bounding box center [358, 304] width 4 height 4
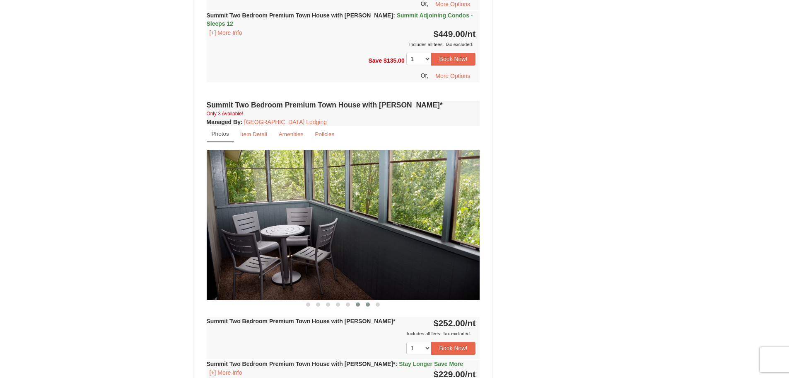
click at [368, 302] on span at bounding box center [368, 304] width 4 height 4
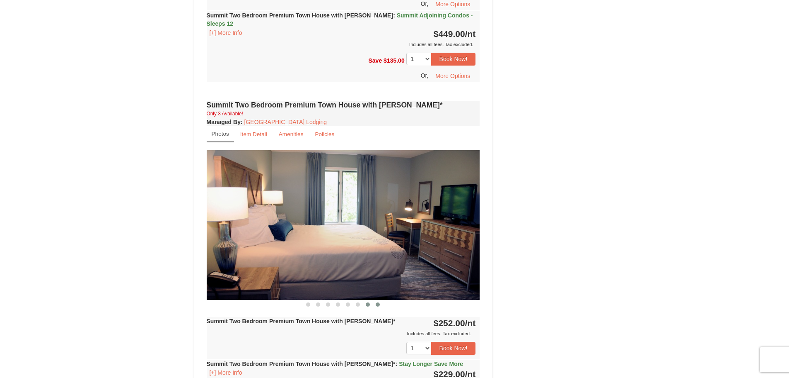
click at [378, 302] on span at bounding box center [378, 304] width 4 height 4
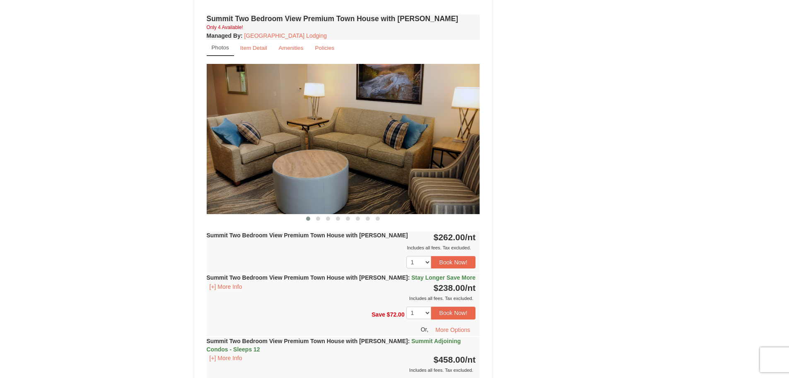
scroll to position [2322, 0]
click at [378, 214] on button at bounding box center [378, 218] width 10 height 8
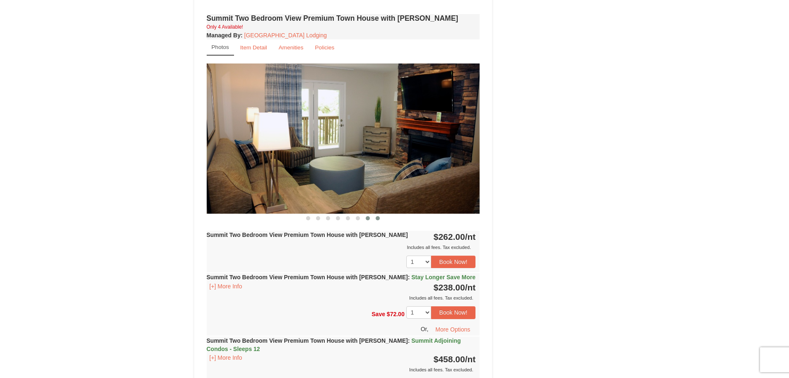
click at [369, 216] on span at bounding box center [368, 218] width 4 height 4
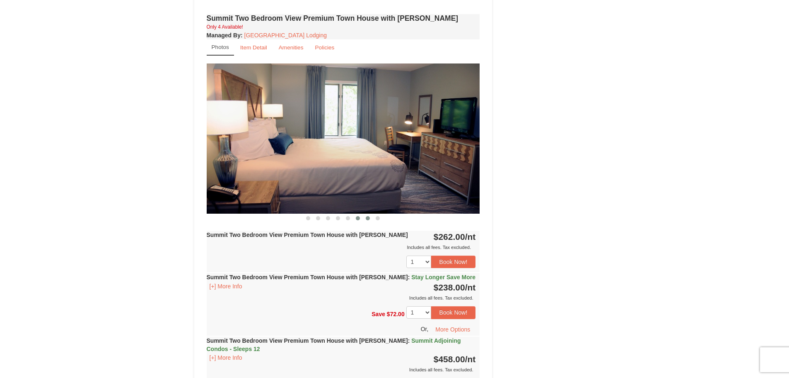
click at [359, 216] on span at bounding box center [358, 218] width 4 height 4
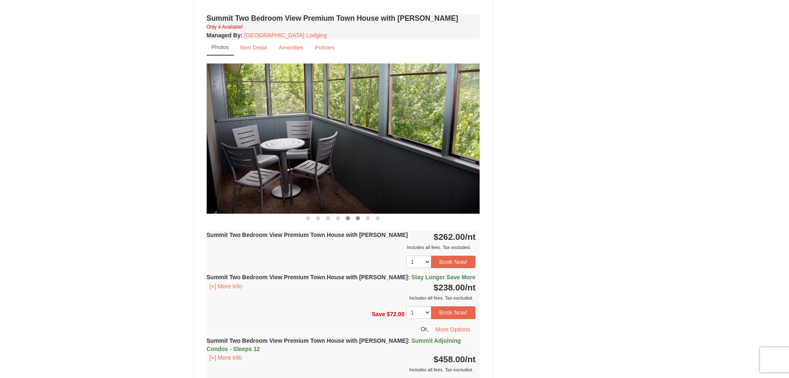
click at [347, 216] on span at bounding box center [348, 218] width 4 height 4
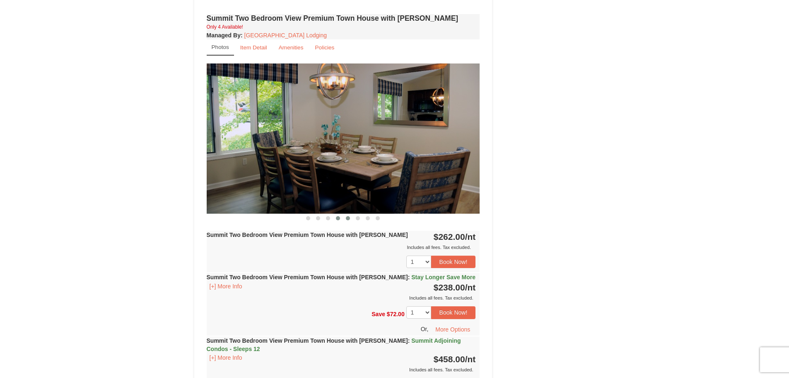
click at [338, 216] on span at bounding box center [338, 218] width 4 height 4
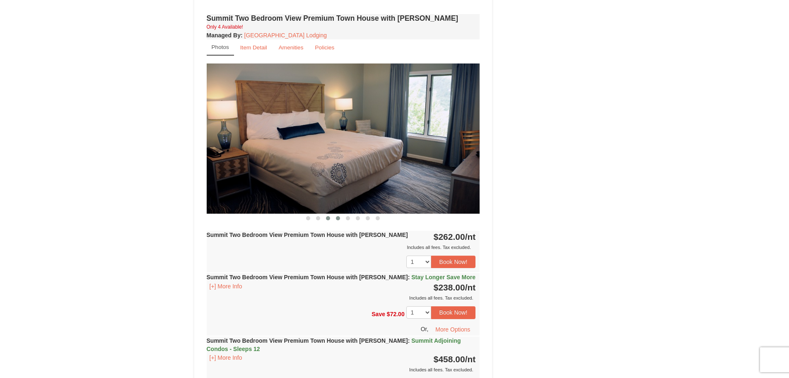
click at [327, 216] on span at bounding box center [328, 218] width 4 height 4
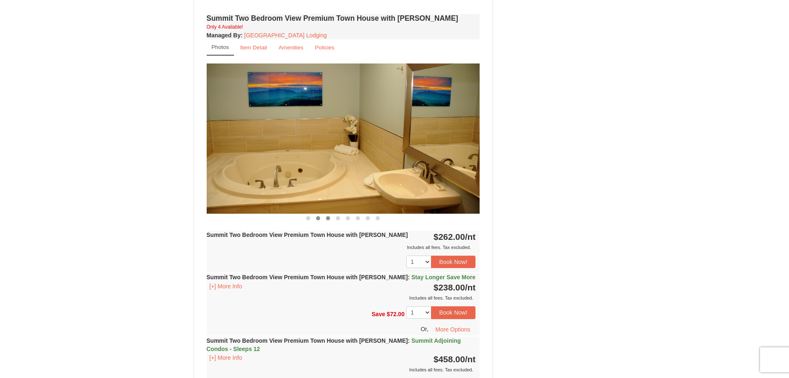
click at [319, 216] on span at bounding box center [318, 218] width 4 height 4
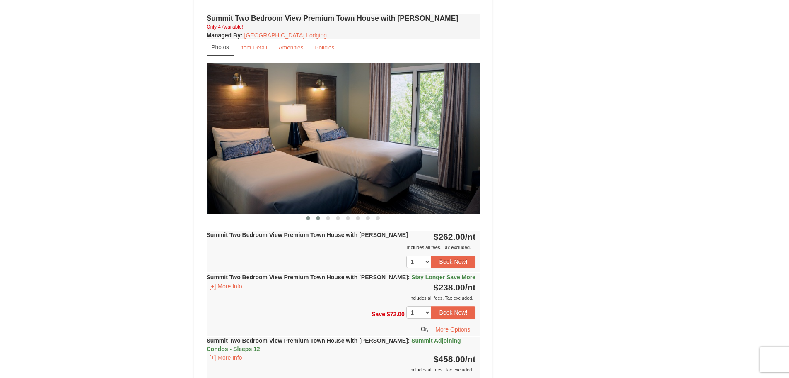
click at [308, 216] on span at bounding box center [308, 218] width 4 height 4
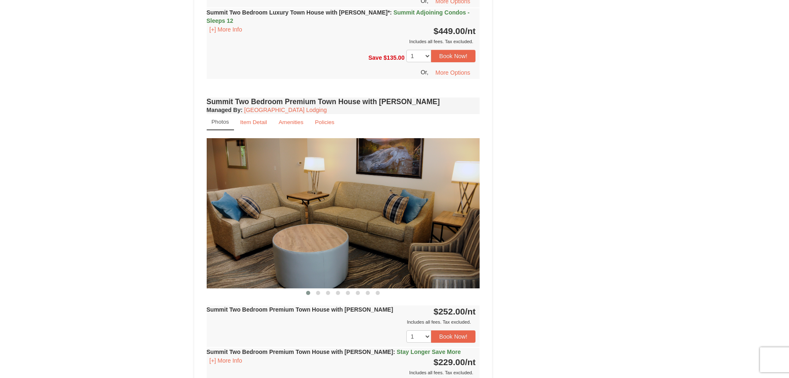
scroll to position [1411, 0]
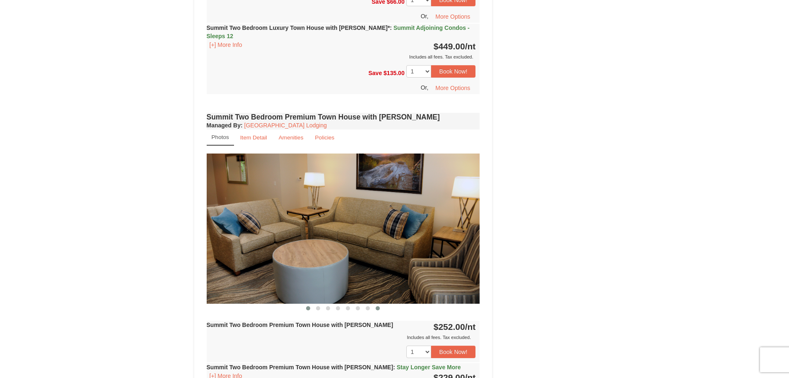
click at [379, 306] on span at bounding box center [378, 308] width 4 height 4
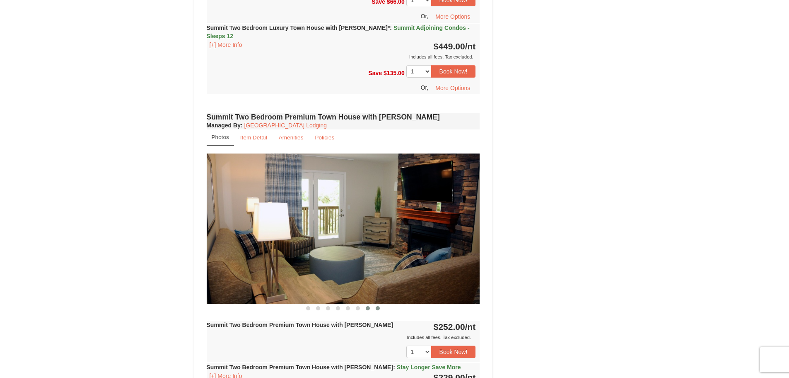
click at [365, 304] on button at bounding box center [368, 308] width 10 height 8
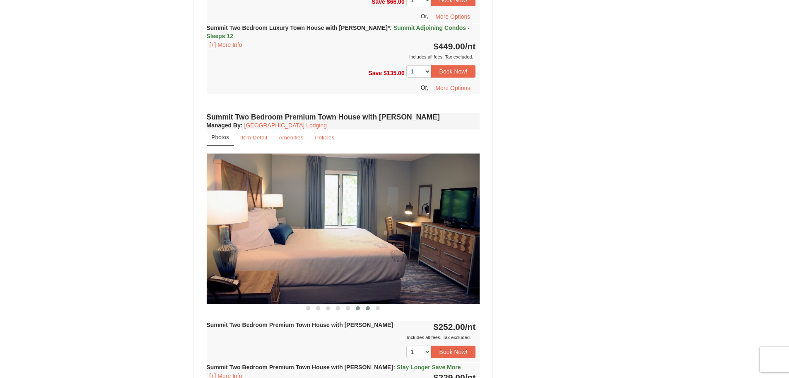
click at [358, 306] on span at bounding box center [358, 308] width 4 height 4
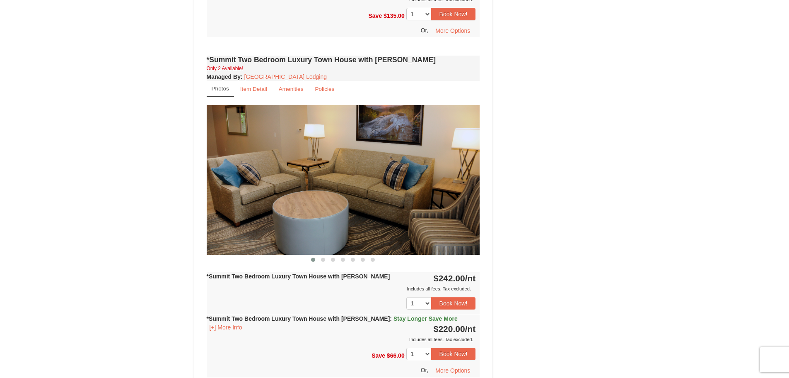
scroll to position [665, 0]
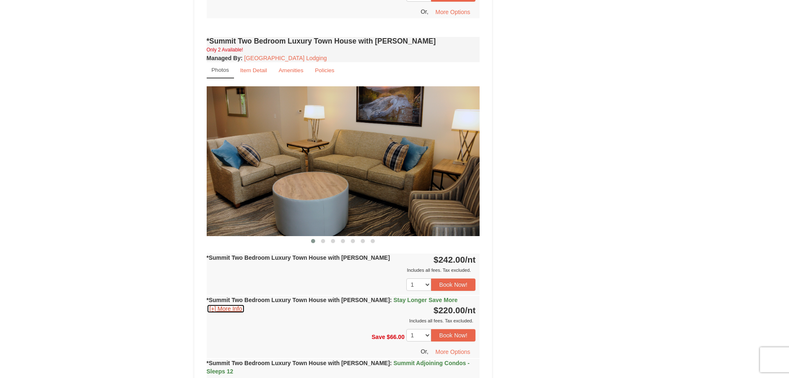
click at [232, 304] on button "[+] More Info" at bounding box center [226, 308] width 39 height 9
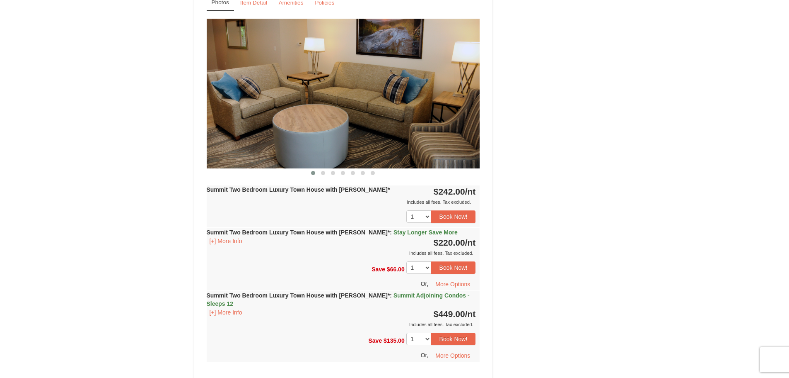
scroll to position [1245, 0]
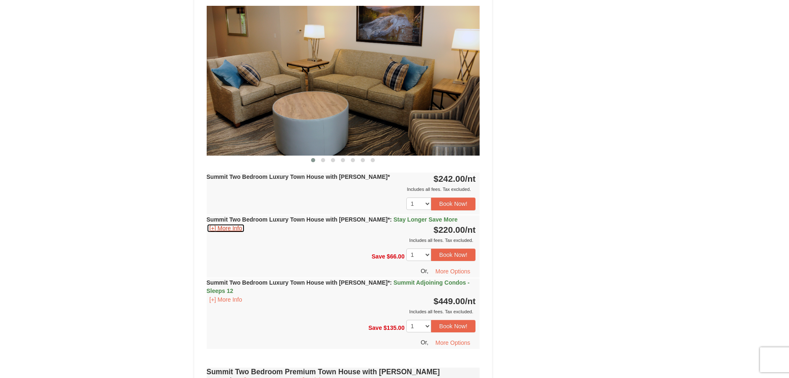
click at [229, 223] on button "[+] More Info" at bounding box center [226, 227] width 39 height 9
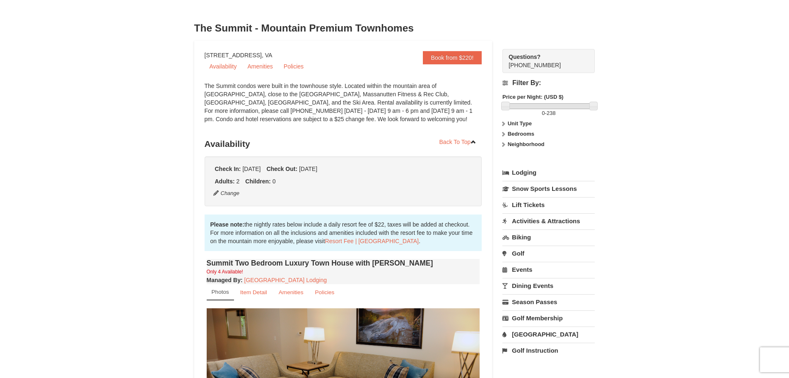
scroll to position [0, 0]
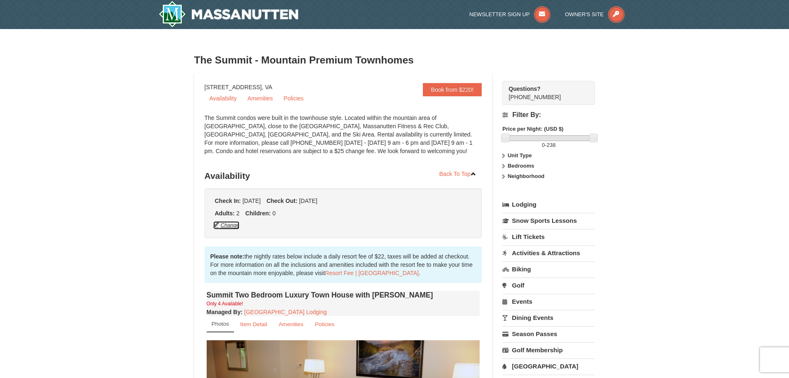
click at [215, 224] on button "Change" at bounding box center [226, 224] width 27 height 9
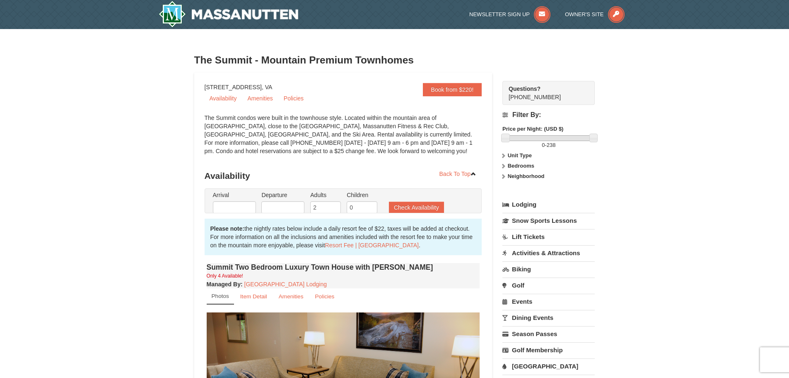
type input "10/14/2025"
type input "10/17/2025"
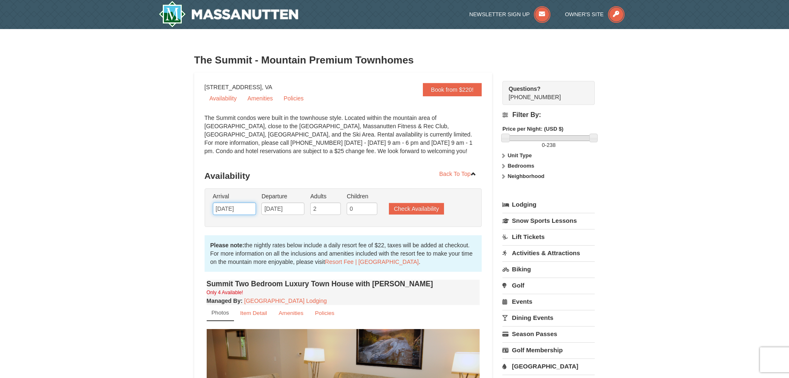
click at [225, 206] on input "10/14/2025" at bounding box center [234, 208] width 43 height 12
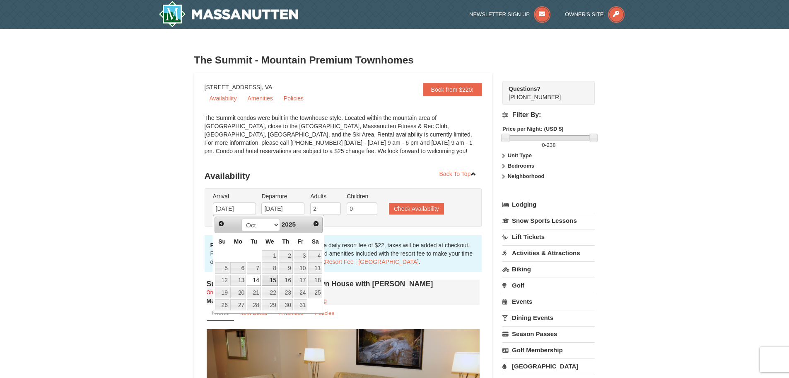
click at [275, 280] on link "15" at bounding box center [270, 280] width 16 height 12
type input "[DATE]"
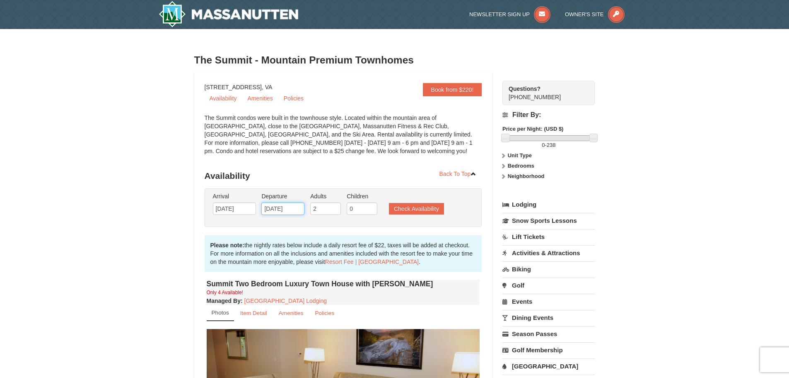
click at [290, 209] on input "10/17/2025" at bounding box center [282, 208] width 43 height 12
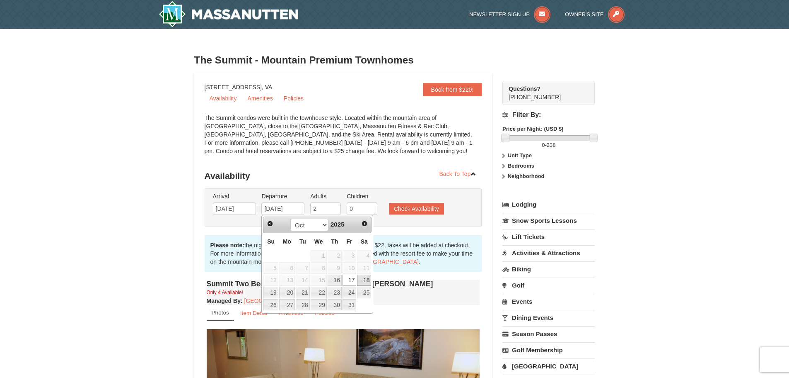
click at [369, 278] on link "18" at bounding box center [364, 280] width 14 height 12
type input "[DATE]"
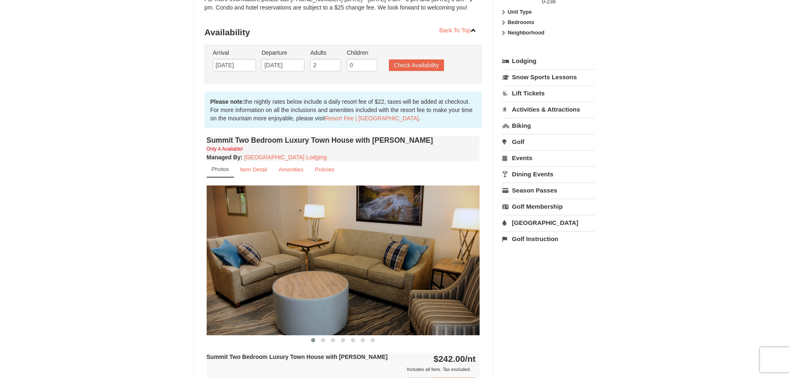
scroll to position [124, 0]
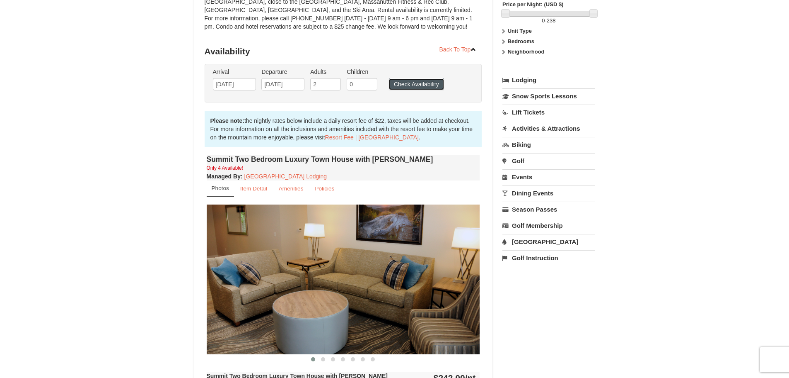
click at [418, 84] on button "Check Availability" at bounding box center [416, 84] width 55 height 12
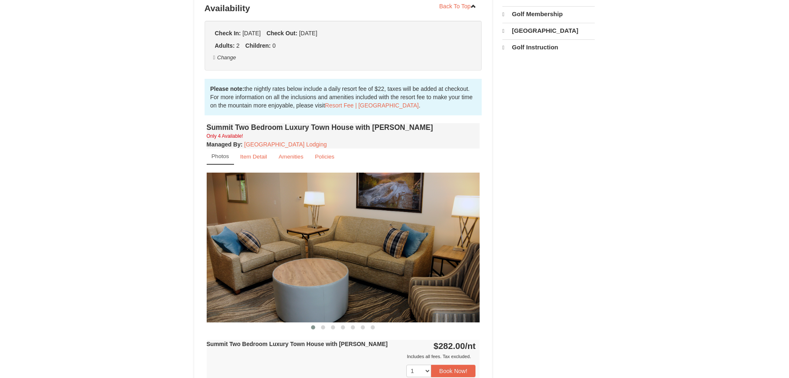
select select "9"
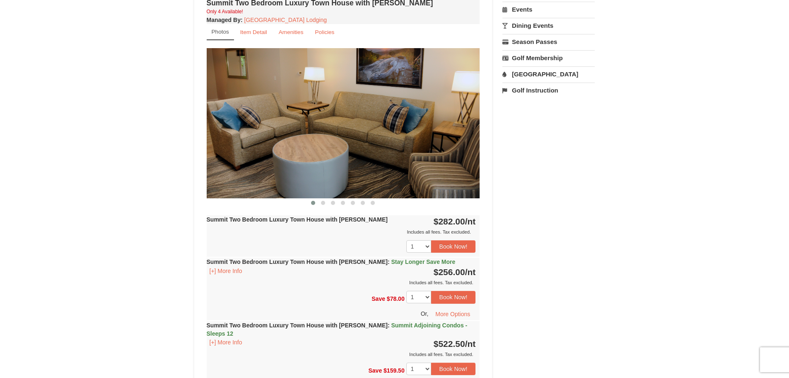
scroll to position [250, 0]
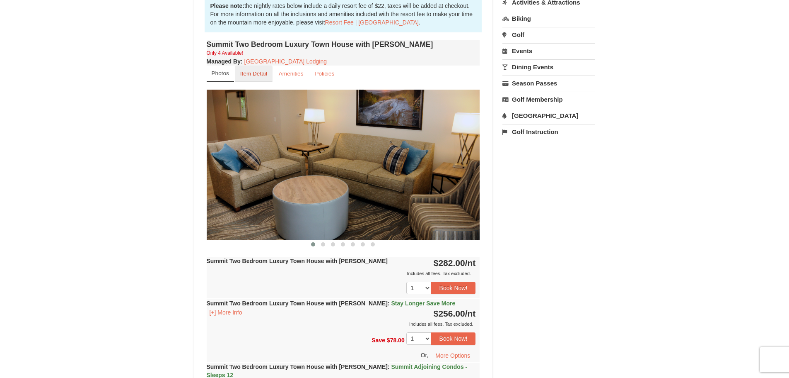
click at [255, 74] on small "Item Detail" at bounding box center [253, 73] width 27 height 6
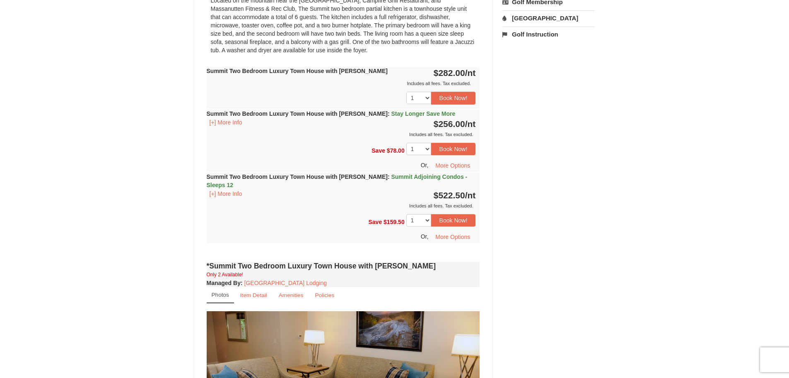
scroll to position [540, 0]
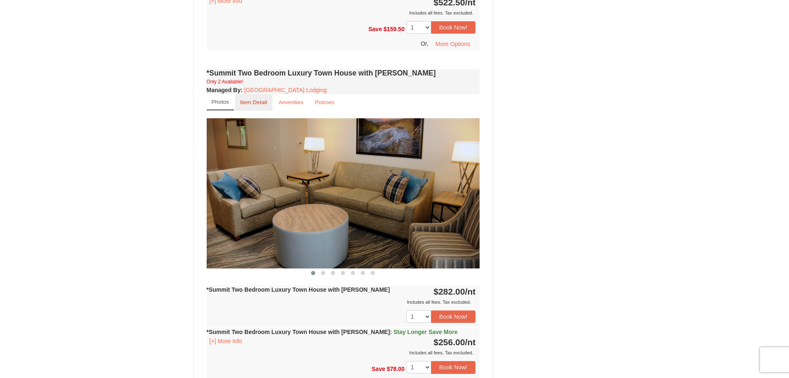
click at [251, 99] on small "Item Detail" at bounding box center [253, 102] width 27 height 6
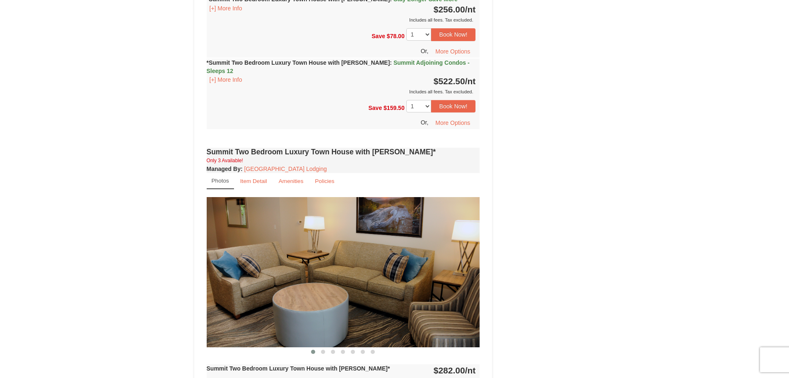
scroll to position [789, 0]
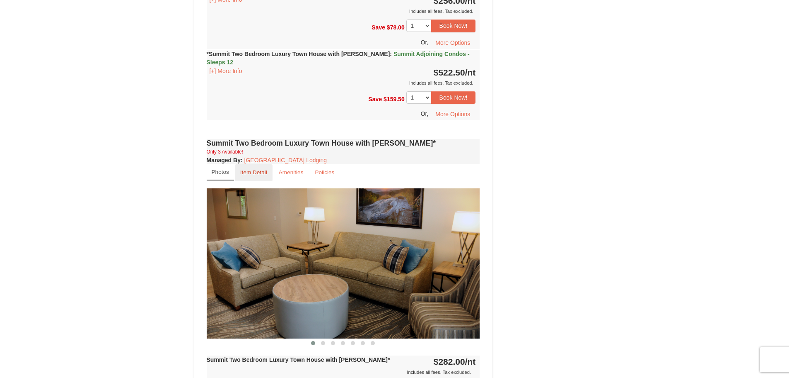
click at [257, 169] on small "Item Detail" at bounding box center [253, 172] width 27 height 6
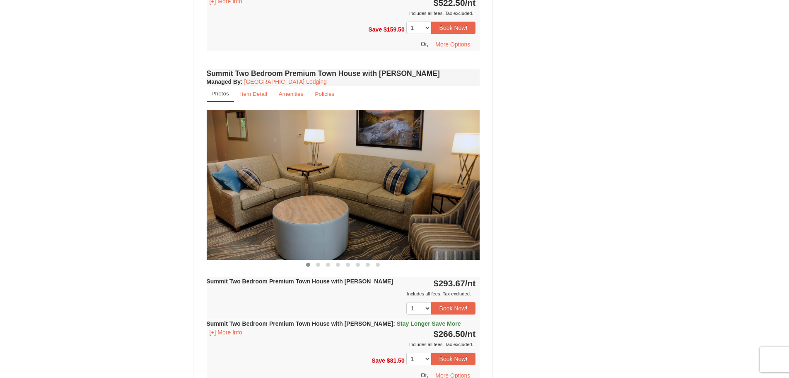
scroll to position [1203, 0]
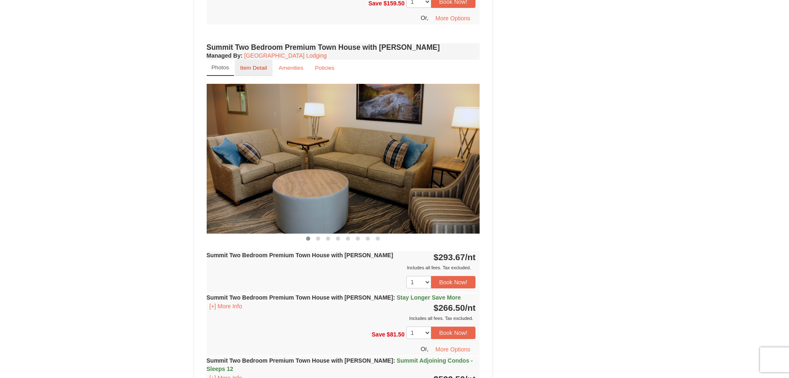
click at [254, 65] on small "Item Detail" at bounding box center [253, 68] width 27 height 6
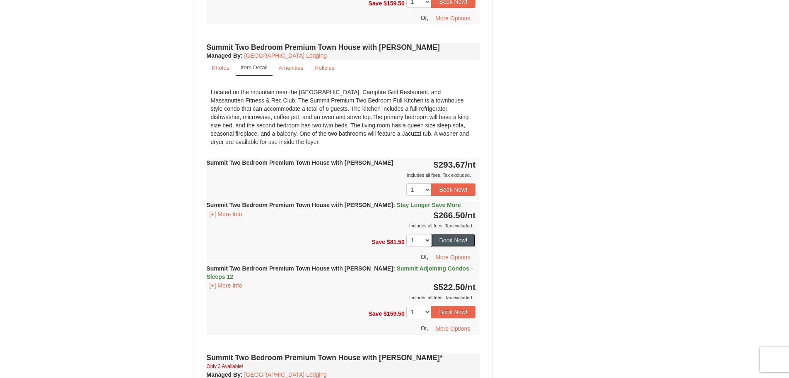
click at [452, 234] on button "Book Now!" at bounding box center [453, 240] width 45 height 12
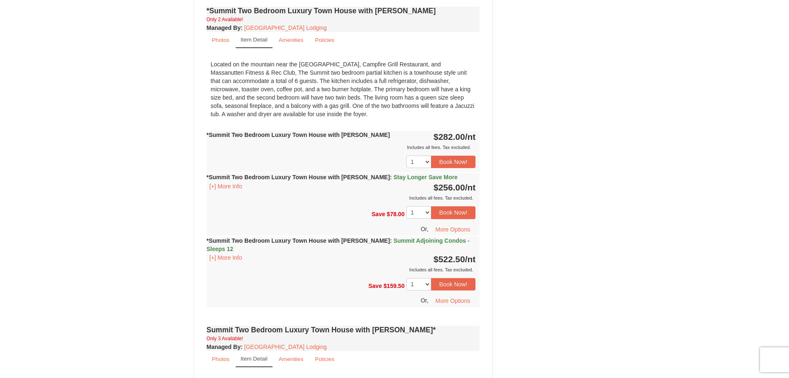
scroll to position [73, 0]
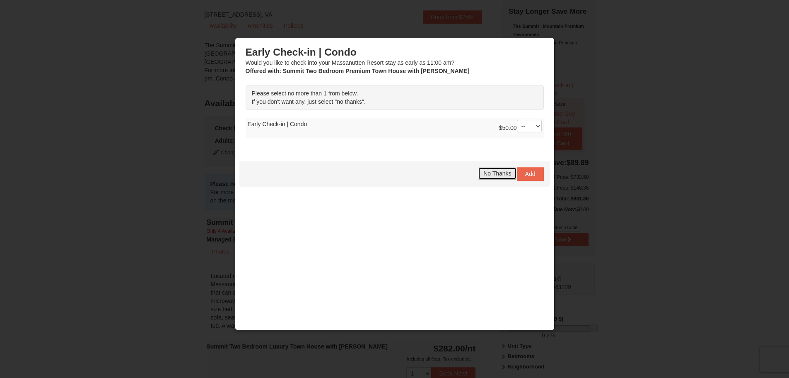
click at [491, 173] on span "No Thanks" at bounding box center [498, 173] width 28 height 7
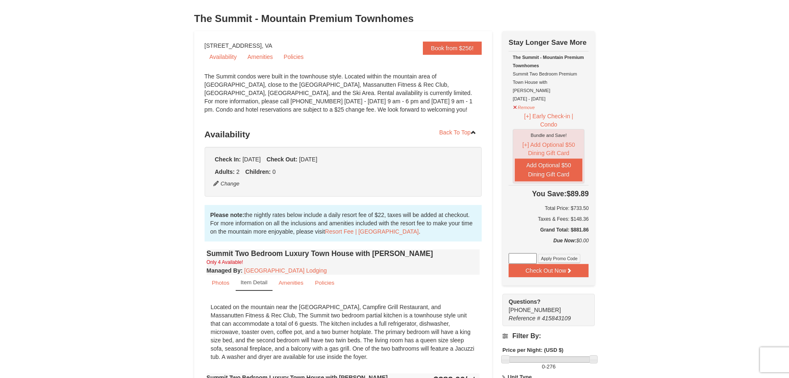
scroll to position [0, 0]
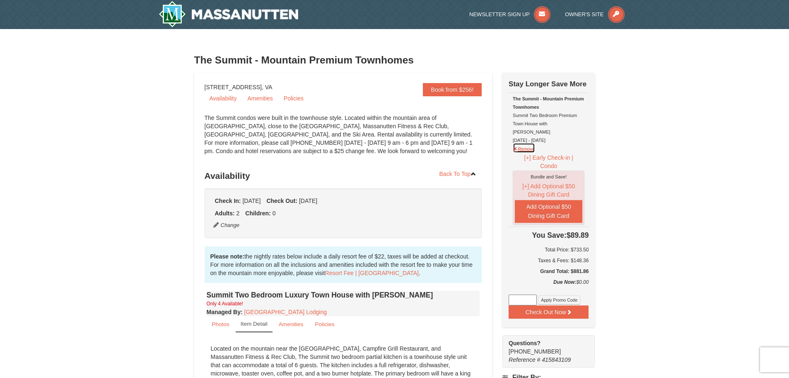
click at [526, 143] on button "Remove" at bounding box center [524, 148] width 22 height 10
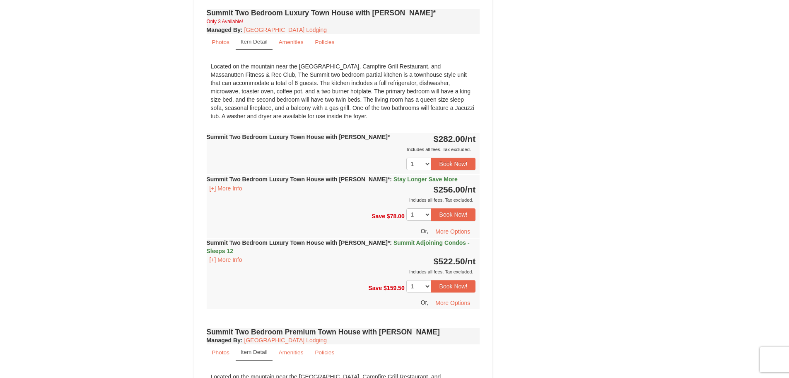
scroll to position [870, 0]
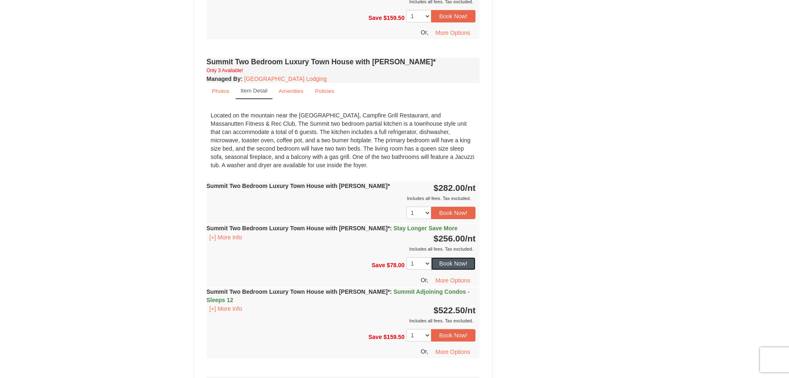
click at [450, 257] on button "Book Now!" at bounding box center [453, 263] width 45 height 12
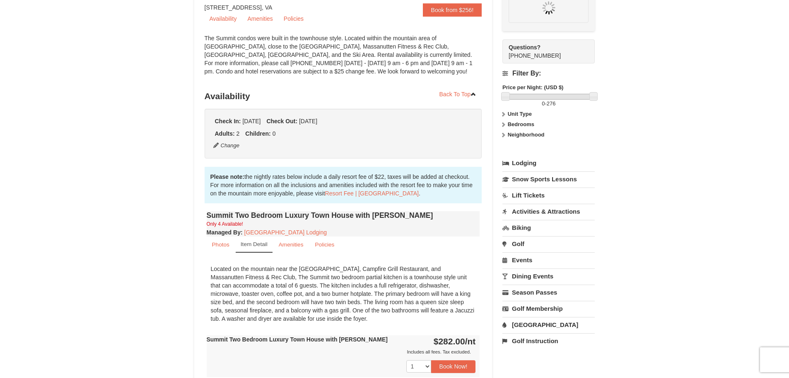
scroll to position [73, 0]
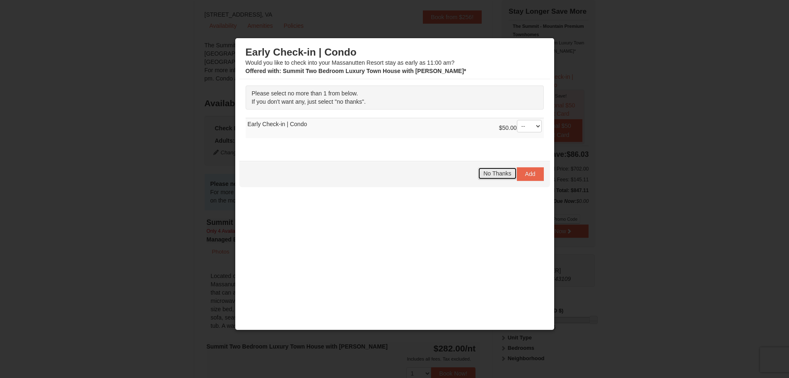
click at [489, 174] on span "No Thanks" at bounding box center [498, 173] width 28 height 7
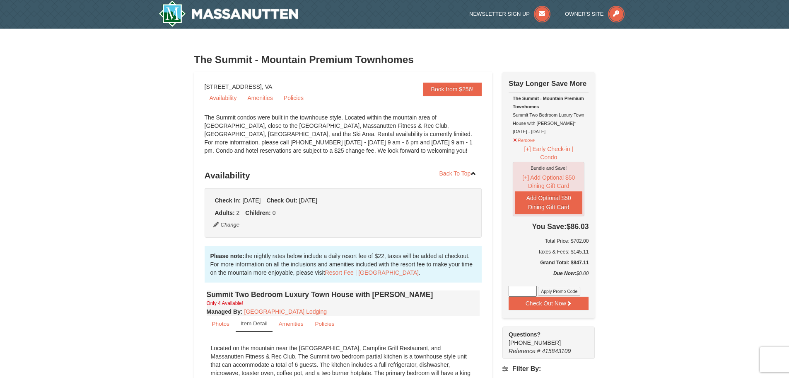
scroll to position [0, 0]
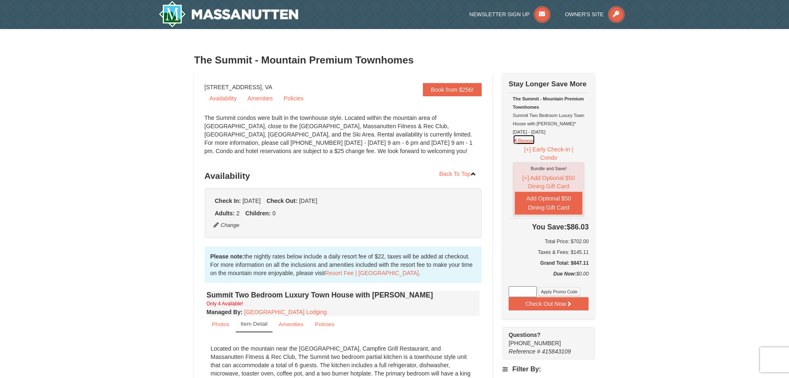
click at [519, 143] on button "Remove" at bounding box center [524, 139] width 22 height 10
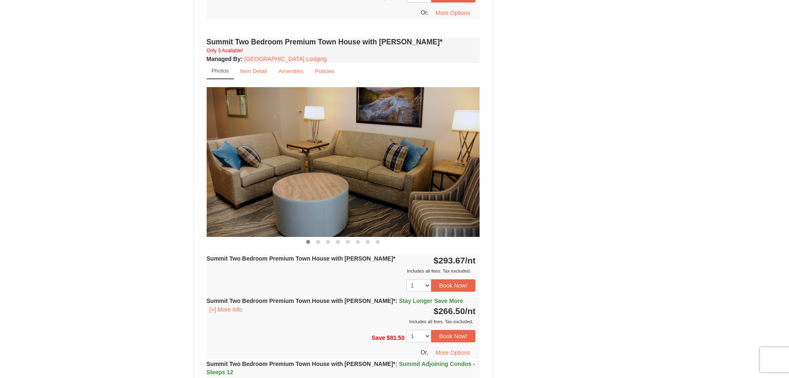
scroll to position [1533, 0]
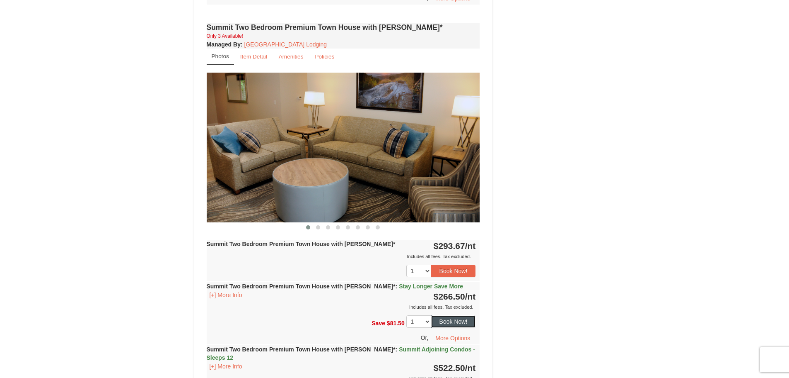
click at [453, 315] on button "Book Now!" at bounding box center [453, 321] width 45 height 12
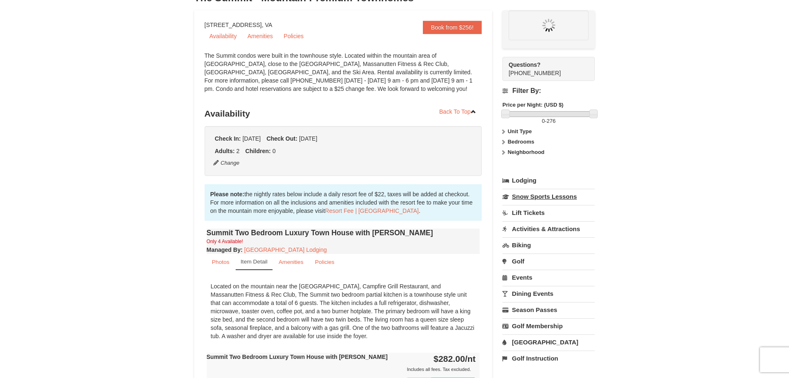
scroll to position [73, 0]
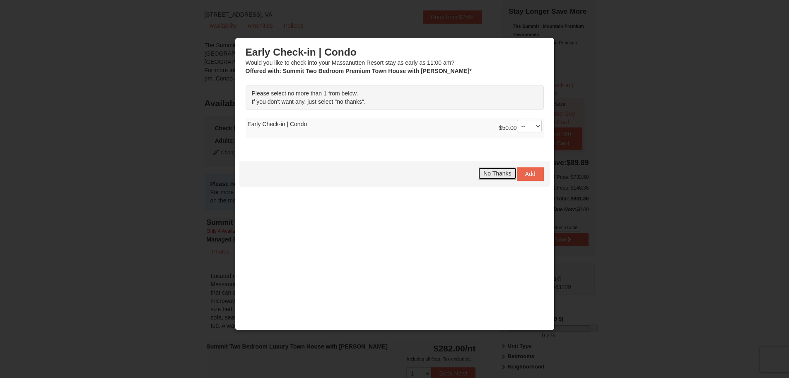
click at [489, 177] on button "No Thanks" at bounding box center [497, 173] width 39 height 12
